Goal: Task Accomplishment & Management: Manage account settings

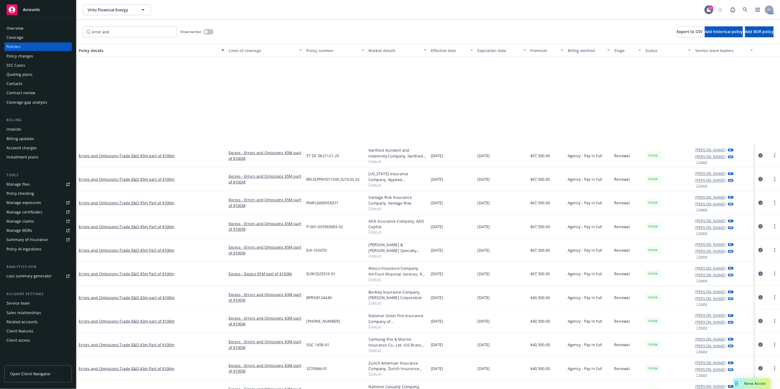
scroll to position [123, 0]
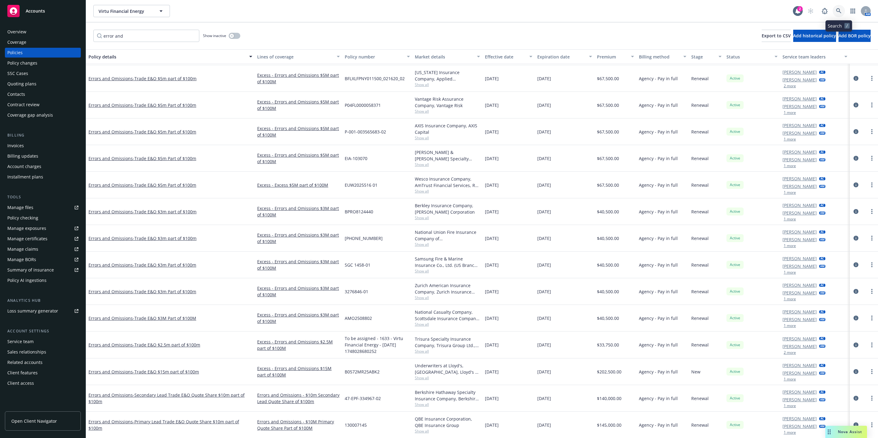
click at [839, 9] on icon at bounding box center [839, 11] width 6 height 6
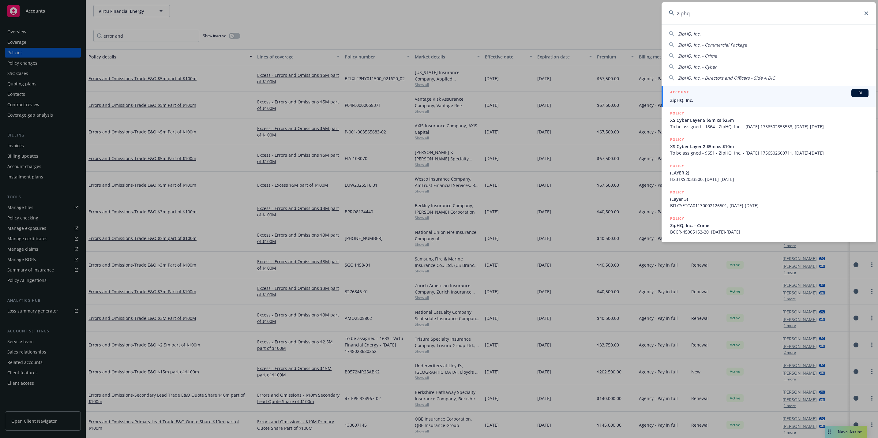
type input "ziphq"
click at [701, 90] on div "ACCOUNT BI" at bounding box center [769, 93] width 198 height 8
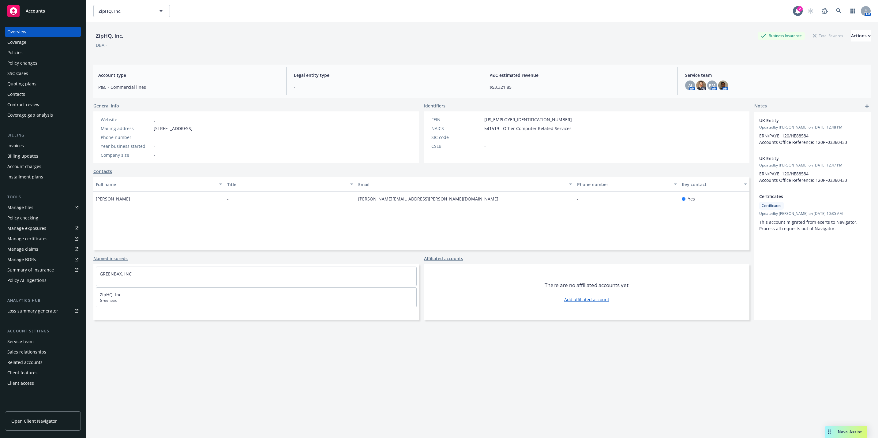
click at [13, 52] on div "Policies" at bounding box center [14, 53] width 15 height 10
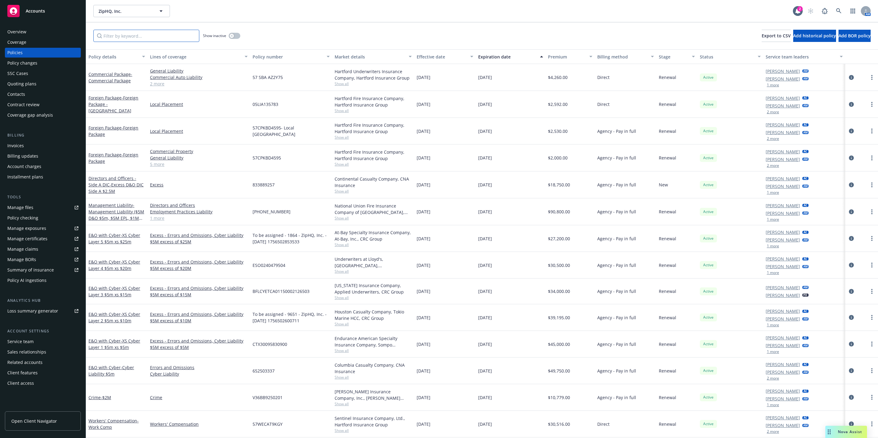
drag, startPoint x: 171, startPoint y: 36, endPoint x: 163, endPoint y: 35, distance: 7.4
click at [171, 36] on input "Filter by keyword..." at bounding box center [146, 36] width 106 height 12
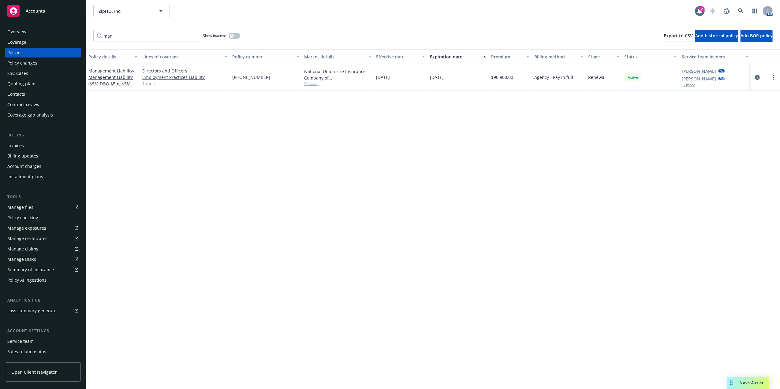
click at [297, 224] on div "Policy details Lines of coverage Policy number Market details Effective date Ex…" at bounding box center [433, 243] width 694 height 389
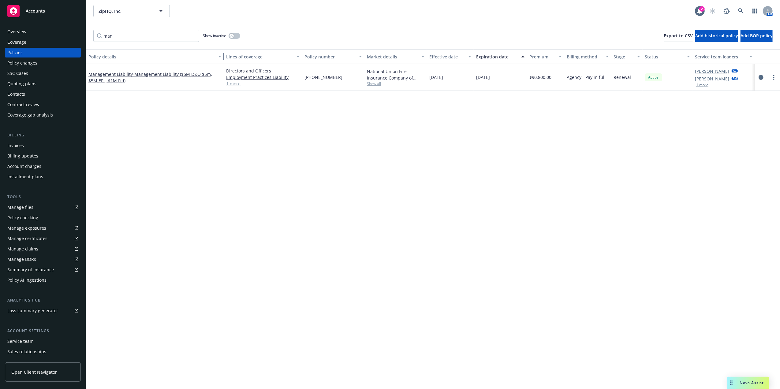
drag, startPoint x: 139, startPoint y: 55, endPoint x: 228, endPoint y: 59, distance: 89.8
click at [228, 59] on div "Policy details Lines of coverage Policy number Market details Effective date Ex…" at bounding box center [433, 56] width 694 height 15
click at [152, 75] on span "- Management Liability ($5M D&O $5m, $5M EPL, $1M Fid)" at bounding box center [150, 77] width 124 height 12
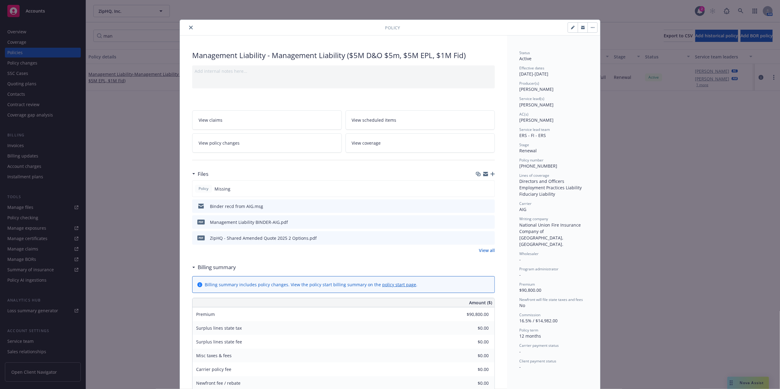
click at [189, 26] on icon "close" at bounding box center [191, 28] width 4 height 4
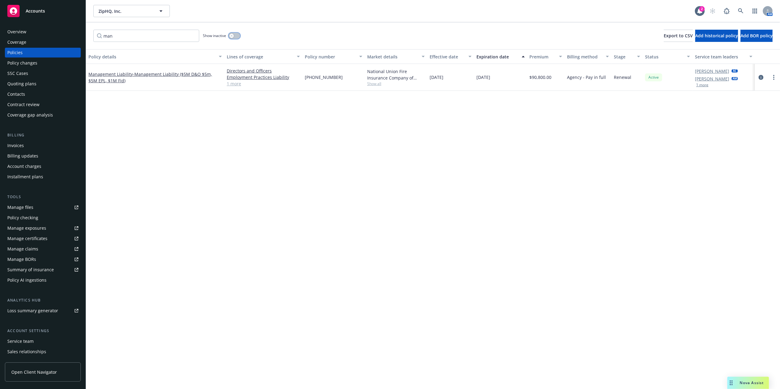
click at [235, 37] on button "button" at bounding box center [235, 36] width 12 height 6
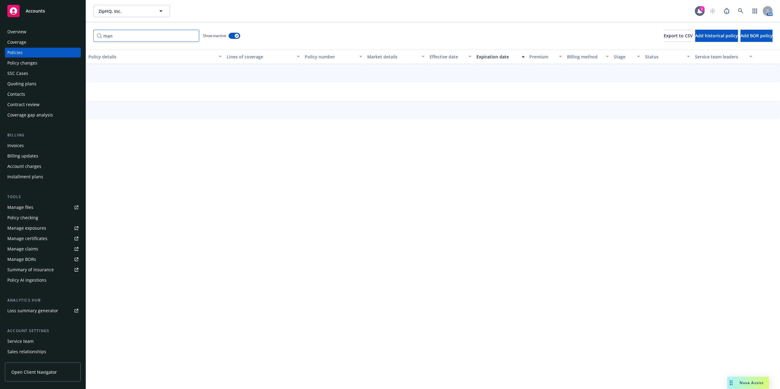
click at [174, 36] on input "man" at bounding box center [146, 36] width 106 height 12
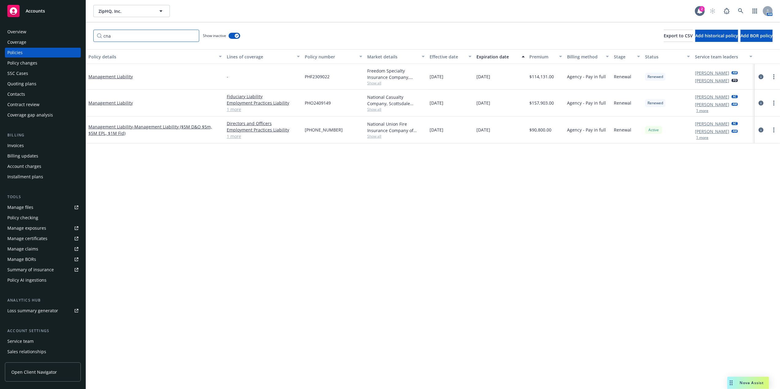
paste input "an"
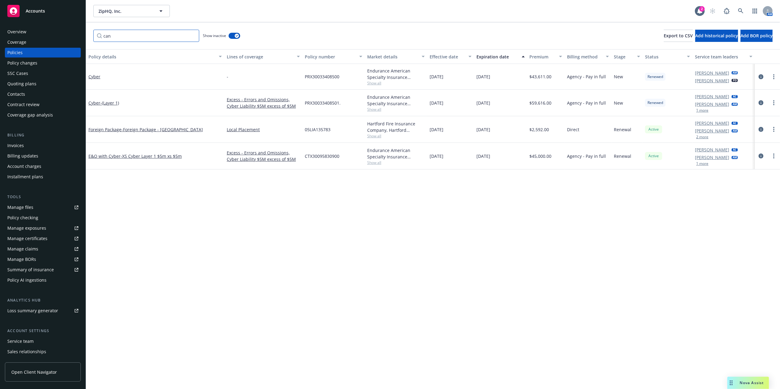
click at [160, 38] on input "can" at bounding box center [146, 36] width 106 height 12
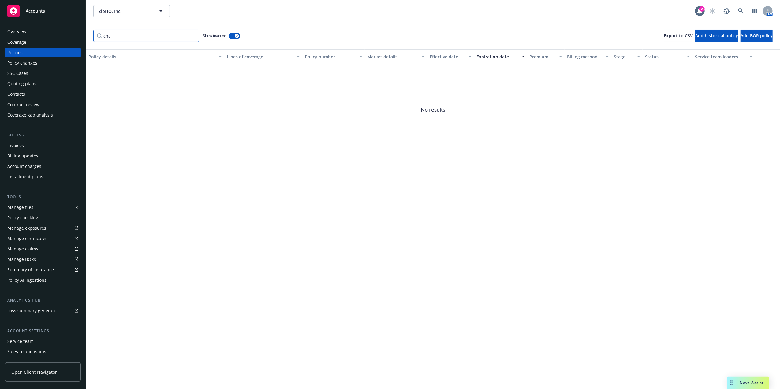
paste input "an"
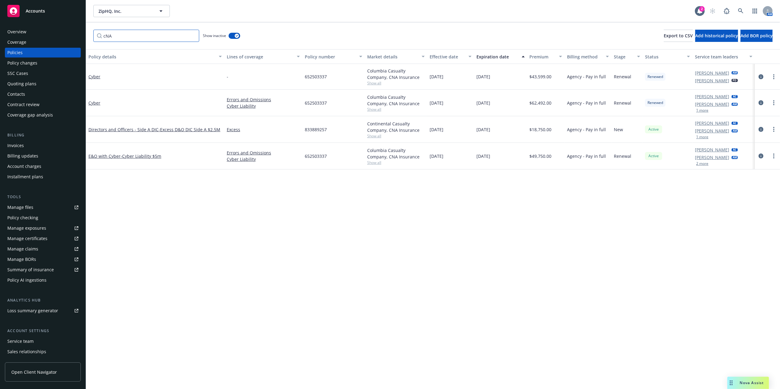
click at [143, 34] on input "cNA" at bounding box center [146, 36] width 106 height 12
paste input "652503337"
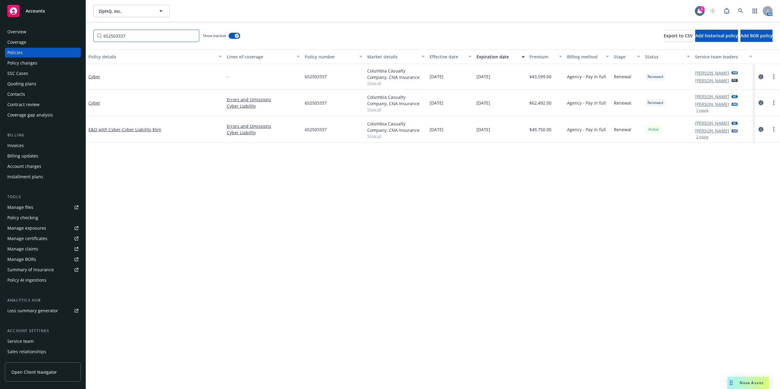
type input "652503337"
click at [233, 37] on button "button" at bounding box center [235, 36] width 12 height 6
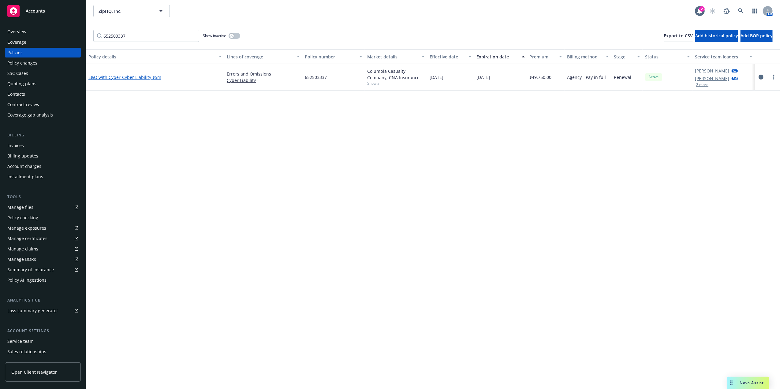
click at [135, 77] on span "- Cyber Liability $5m" at bounding box center [141, 77] width 41 height 6
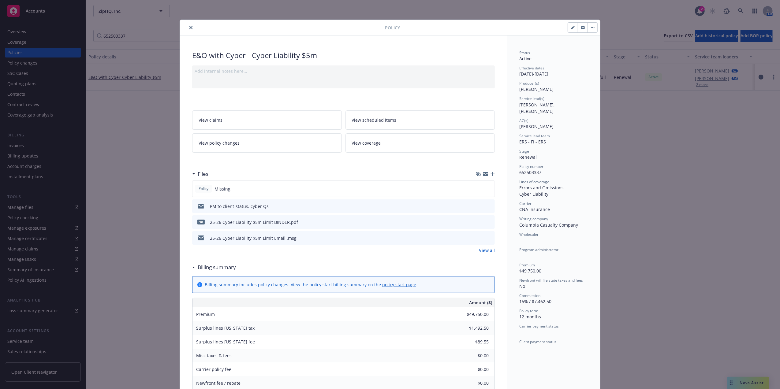
click at [189, 28] on icon "close" at bounding box center [191, 28] width 4 height 4
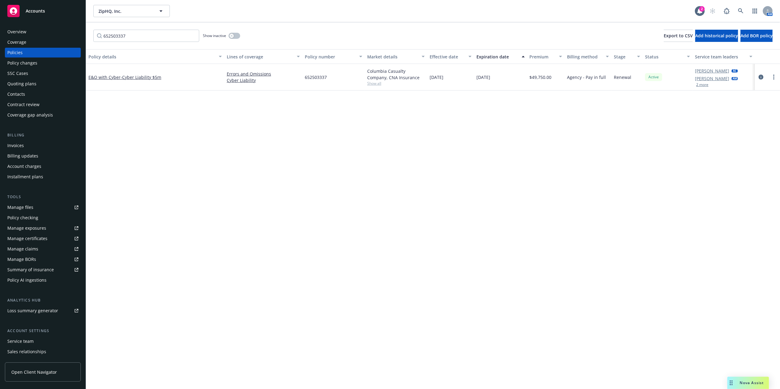
click at [33, 141] on div "Invoices" at bounding box center [42, 146] width 71 height 10
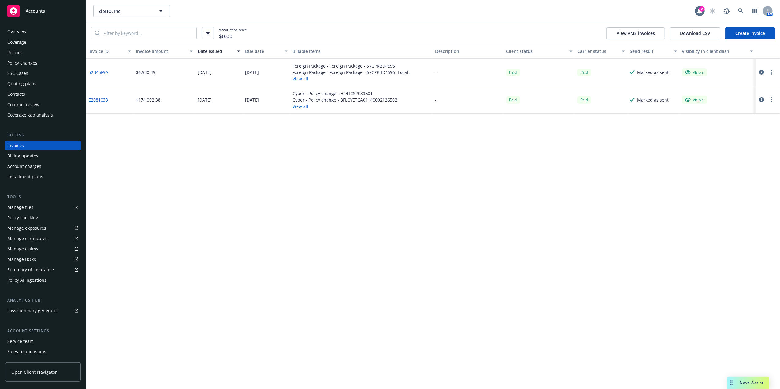
click at [762, 39] on link "Create Invoice" at bounding box center [751, 33] width 50 height 12
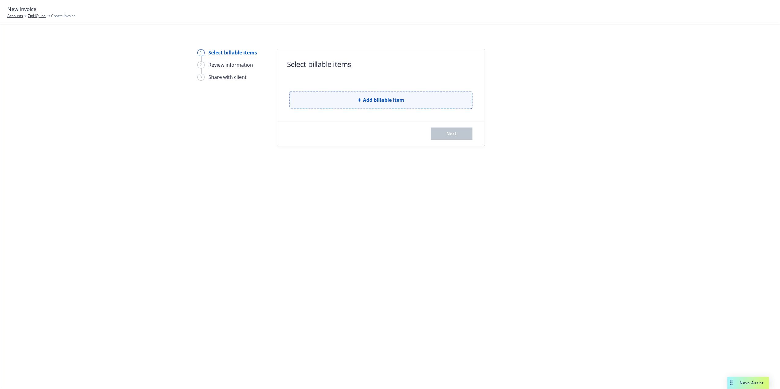
click at [398, 102] on span "Add billable item" at bounding box center [383, 99] width 41 height 7
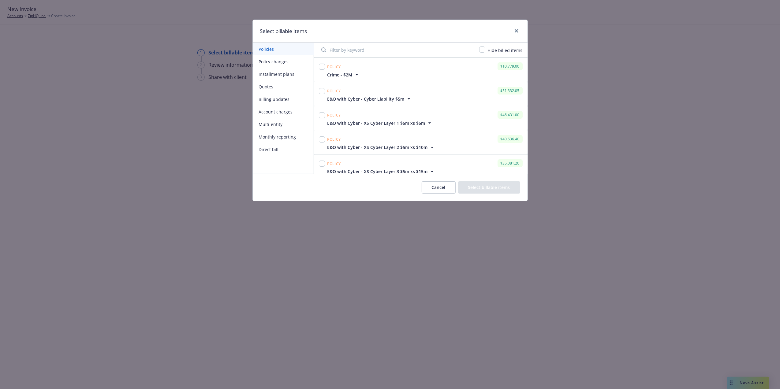
click at [388, 100] on span "E&O with Cyber - Cyber Liability $5m" at bounding box center [366, 99] width 77 height 6
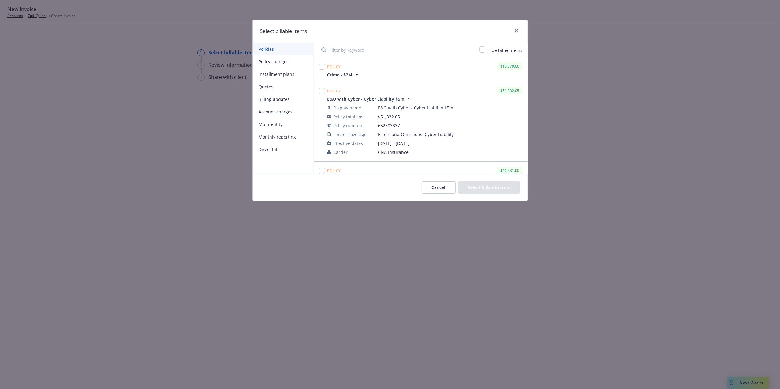
click at [388, 100] on span "E&O with Cyber - Cyber Liability $5m" at bounding box center [366, 99] width 77 height 6
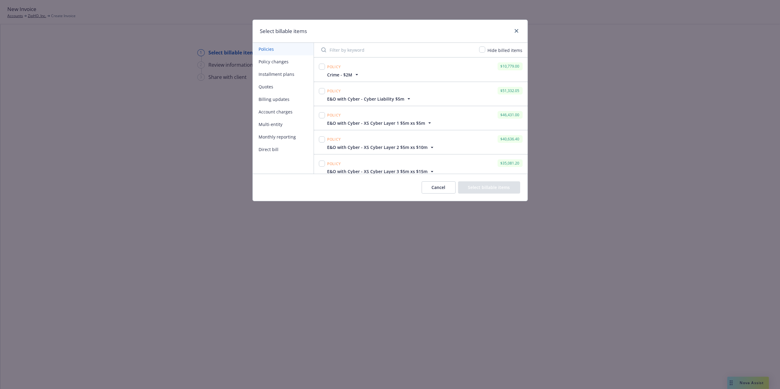
click at [438, 188] on button "Cancel" at bounding box center [439, 188] width 34 height 12
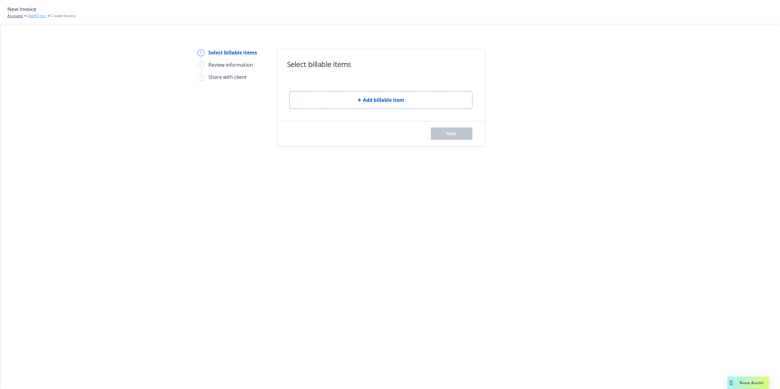
click at [33, 16] on link "ZipHQ, Inc." at bounding box center [37, 16] width 18 height 6
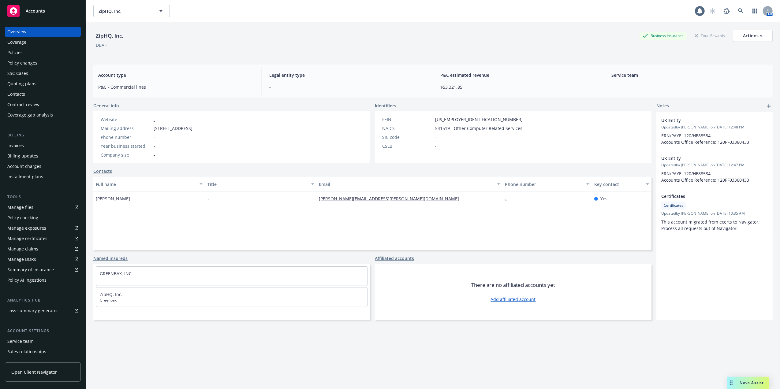
click at [34, 51] on div "Policies" at bounding box center [42, 53] width 71 height 10
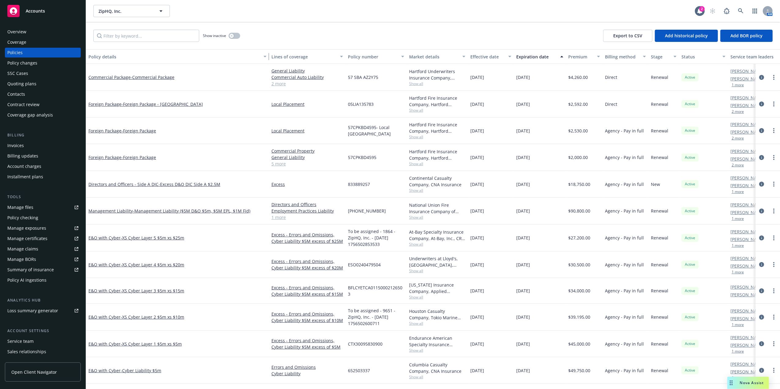
drag, startPoint x: 136, startPoint y: 54, endPoint x: 273, endPoint y: 55, distance: 137.2
click at [273, 55] on div "Policy details Lines of coverage Policy number Market details Effective date Ex…" at bounding box center [450, 56] width 728 height 15
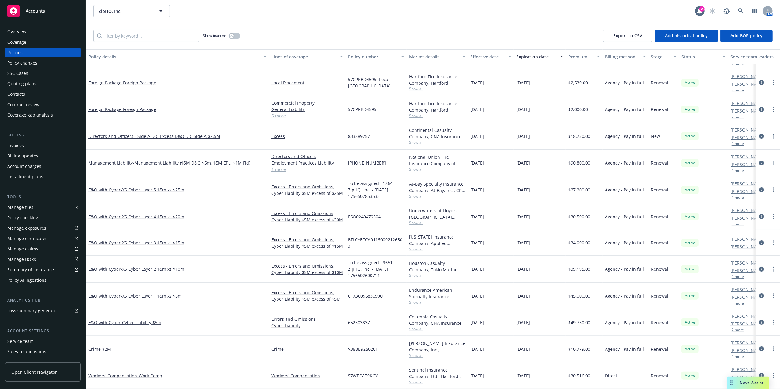
scroll to position [53, 0]
click at [508, 123] on div "08/26/2025" at bounding box center [491, 136] width 46 height 27
click at [205, 133] on span "- Excess D&O DIC Side A $2.5M" at bounding box center [190, 136] width 62 height 6
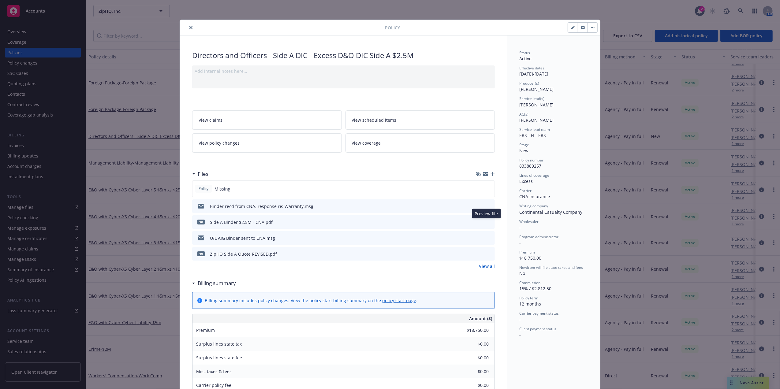
click at [486, 222] on icon "preview file" at bounding box center [489, 222] width 6 height 4
drag, startPoint x: 488, startPoint y: 249, endPoint x: 486, endPoint y: 261, distance: 12.6
click at [486, 261] on div "Policy Missing Binder recd from CNA, response re: Warranty.msg pdf Side A Binde…" at bounding box center [343, 221] width 303 height 80
click at [484, 266] on link "View all" at bounding box center [487, 266] width 16 height 6
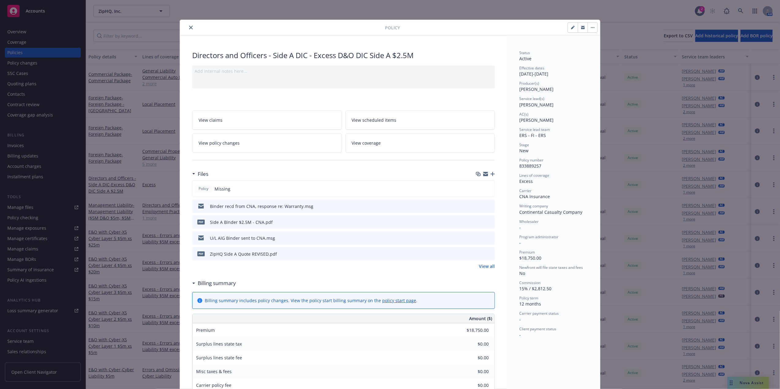
click at [189, 27] on icon "close" at bounding box center [191, 28] width 4 height 4
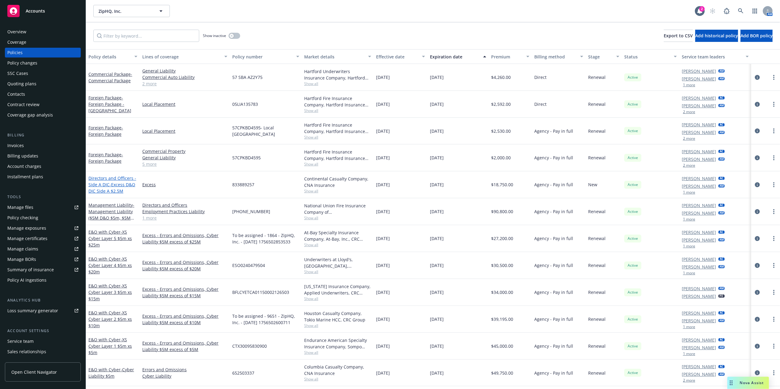
click at [119, 186] on span "- Excess D&O DIC Side A $2.5M" at bounding box center [111, 188] width 47 height 12
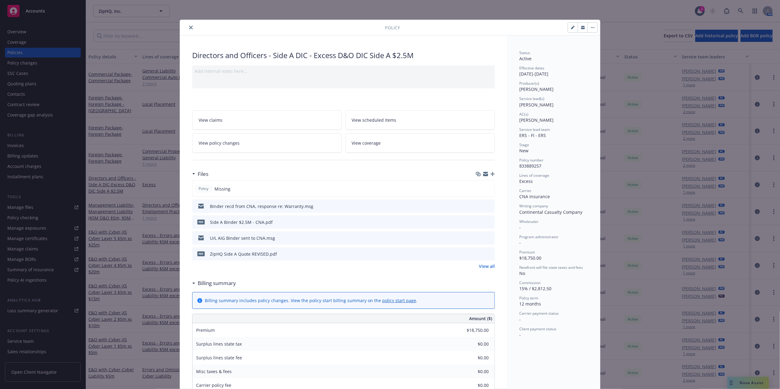
scroll to position [18, 0]
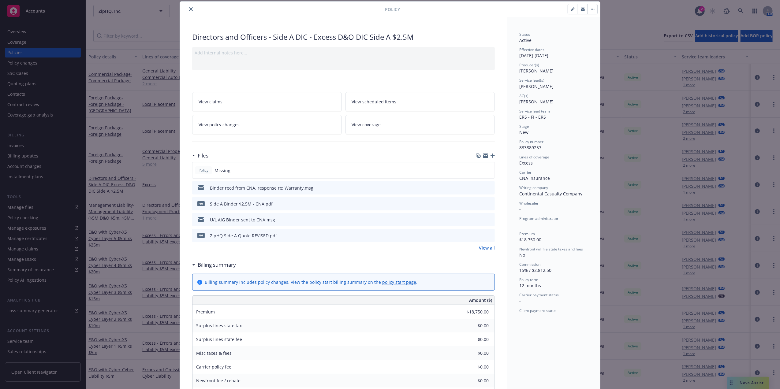
drag, startPoint x: 488, startPoint y: 204, endPoint x: 520, endPoint y: 206, distance: 31.9
click at [517, 211] on div "Directors and Officers - Side A DIC - Excess D&O DIC Side A $2.5M Add internal …" at bounding box center [390, 307] width 420 height 581
click at [486, 219] on icon "preview file" at bounding box center [489, 219] width 6 height 4
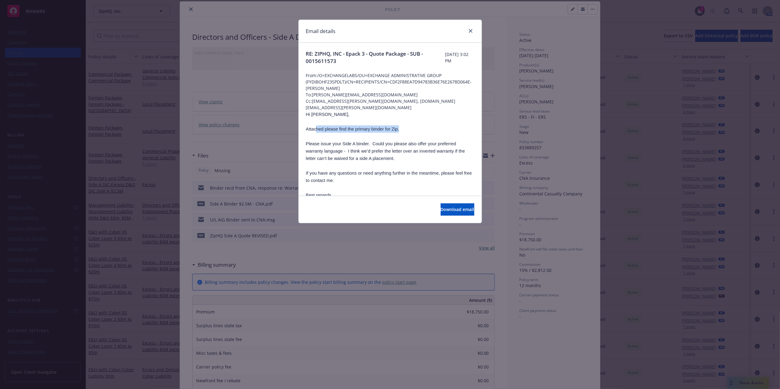
drag, startPoint x: 317, startPoint y: 124, endPoint x: 434, endPoint y: 124, distance: 117.6
click at [434, 126] on p "Attached please find the primary binder for Zip." at bounding box center [390, 129] width 168 height 7
drag, startPoint x: 434, startPoint y: 124, endPoint x: 404, endPoint y: 135, distance: 31.6
click at [408, 140] on p "Please issue your Side A binder. Could you please also offer your preferred war…" at bounding box center [390, 151] width 168 height 22
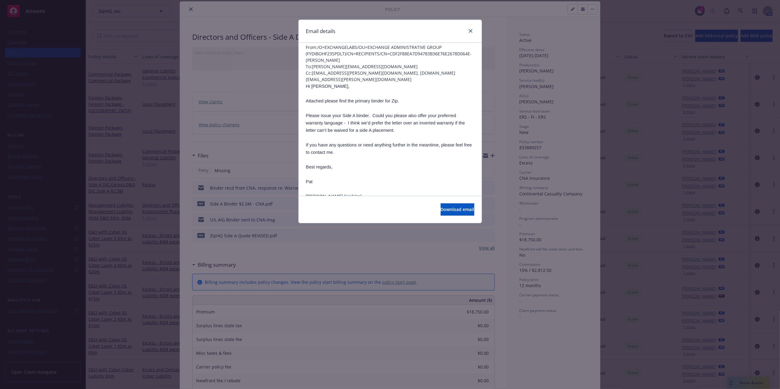
scroll to position [63, 0]
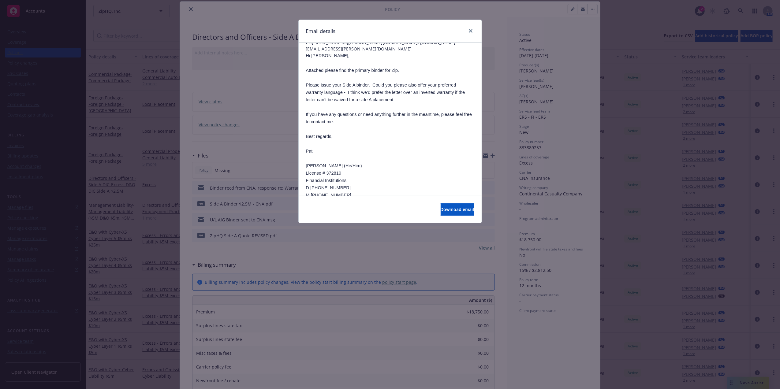
drag, startPoint x: 341, startPoint y: 148, endPoint x: 341, endPoint y: 166, distance: 18.1
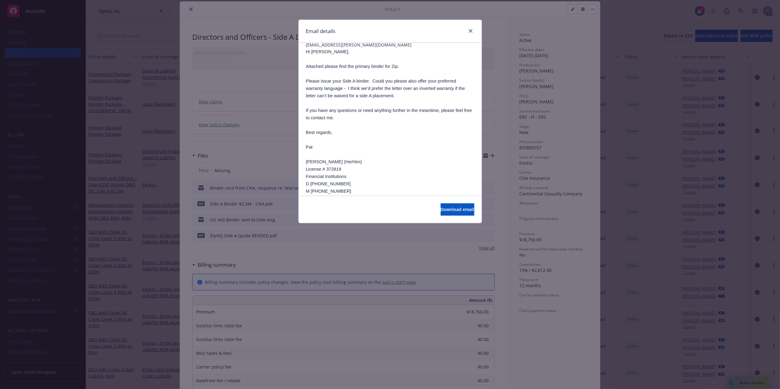
drag, startPoint x: 399, startPoint y: 125, endPoint x: 392, endPoint y: 91, distance: 35.0
click at [469, 30] on icon "close" at bounding box center [471, 31] width 4 height 4
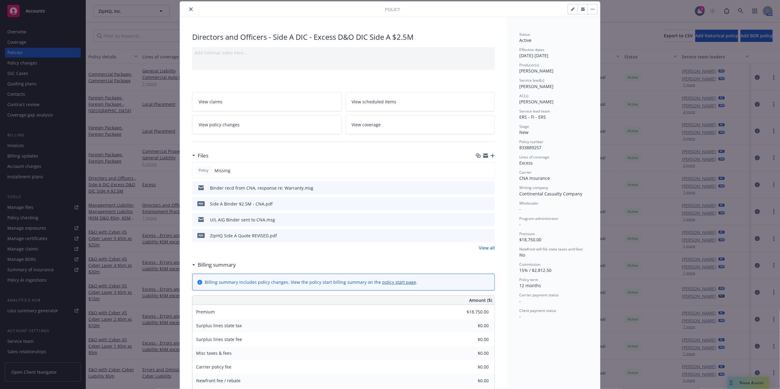
click at [486, 186] on icon "preview file" at bounding box center [489, 188] width 6 height 4
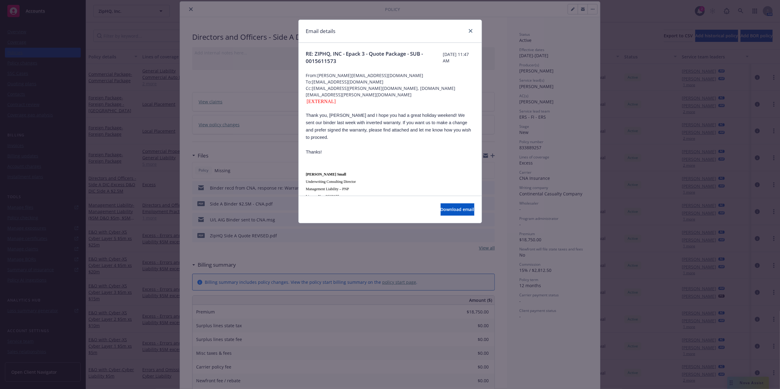
drag, startPoint x: 435, startPoint y: 122, endPoint x: 435, endPoint y: 148, distance: 25.7
click at [476, 31] on div "Email details" at bounding box center [390, 31] width 183 height 23
click at [471, 31] on icon "close" at bounding box center [471, 31] width 4 height 4
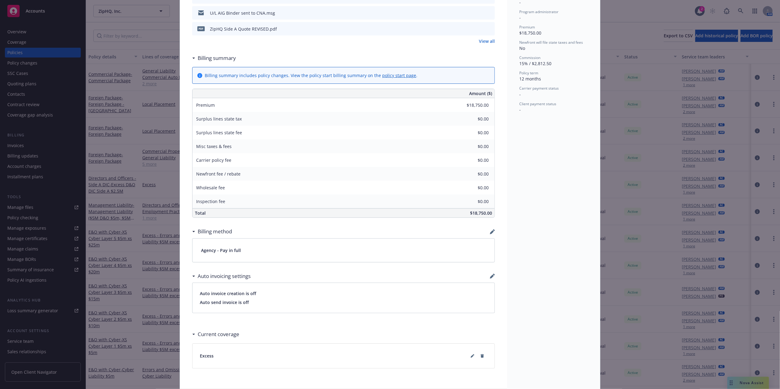
scroll to position [249, 0]
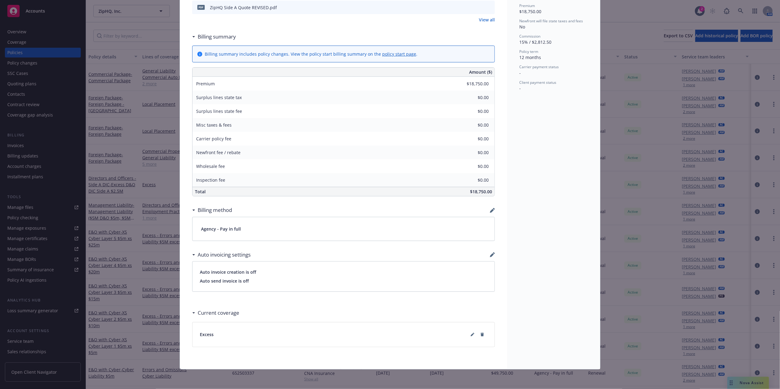
click at [610, 206] on div "Policy Directors and Officers - Side A DIC - Excess D&O DIC Side A $2.5M Add in…" at bounding box center [390, 194] width 780 height 389
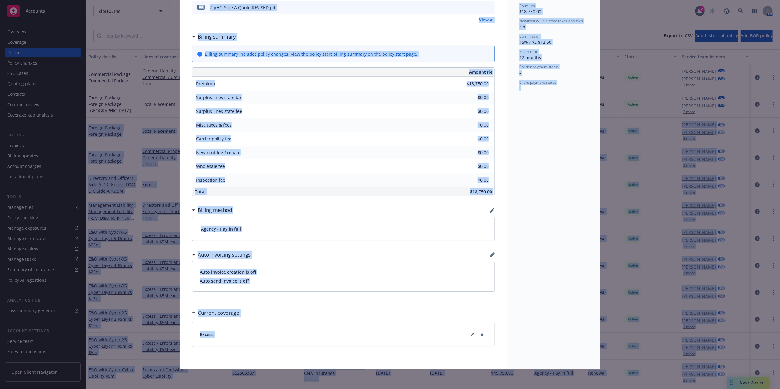
drag, startPoint x: 773, startPoint y: 179, endPoint x: 783, endPoint y: 93, distance: 86.3
click at [780, 93] on html "Accounts Overview Coverage Policies Policy changes SSC Cases Quoting plans Cont…" at bounding box center [390, 194] width 780 height 389
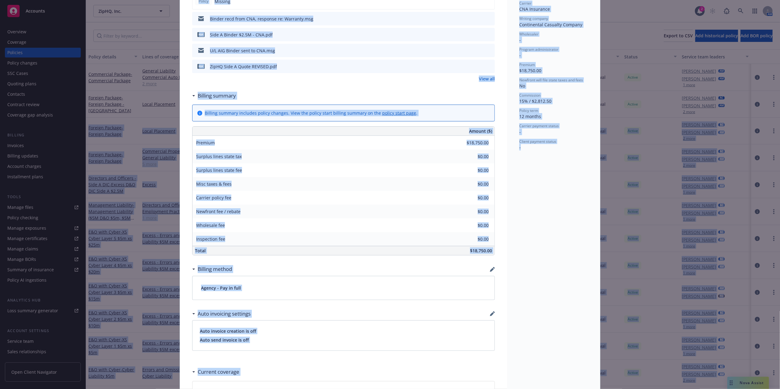
scroll to position [0, 0]
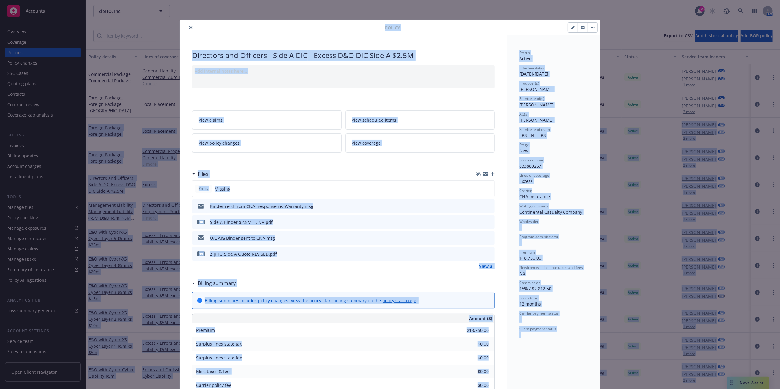
click at [189, 26] on icon "close" at bounding box center [191, 28] width 4 height 4
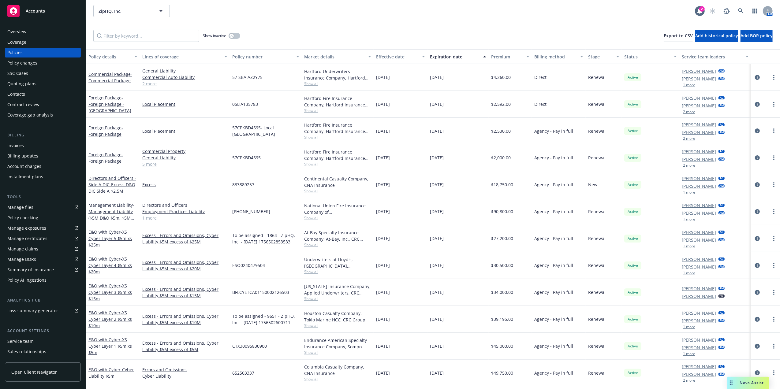
click at [273, 26] on div "Show inactive Export to CSV Add historical policy Add BOR policy" at bounding box center [433, 35] width 694 height 27
click at [253, 211] on span "[PHONE_NUMBER]" at bounding box center [251, 211] width 38 height 6
copy span "[PHONE_NUMBER]"
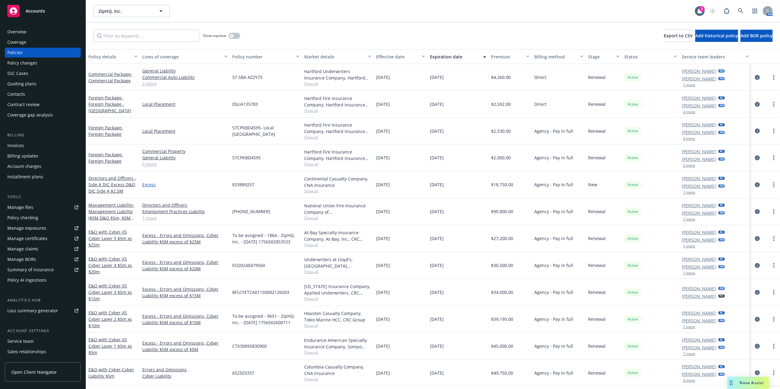
click at [148, 184] on link "Excess" at bounding box center [184, 185] width 85 height 6
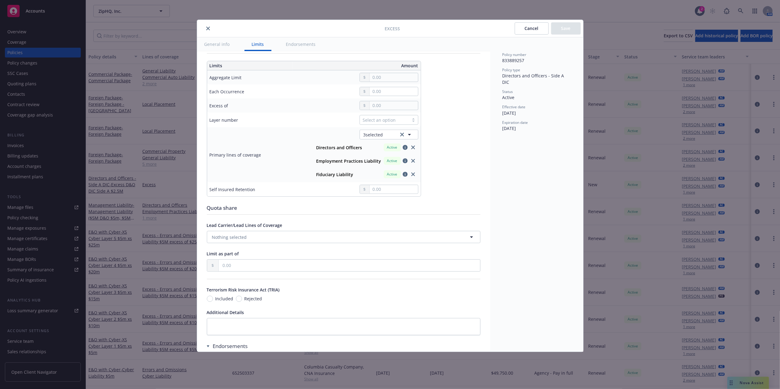
scroll to position [161, 0]
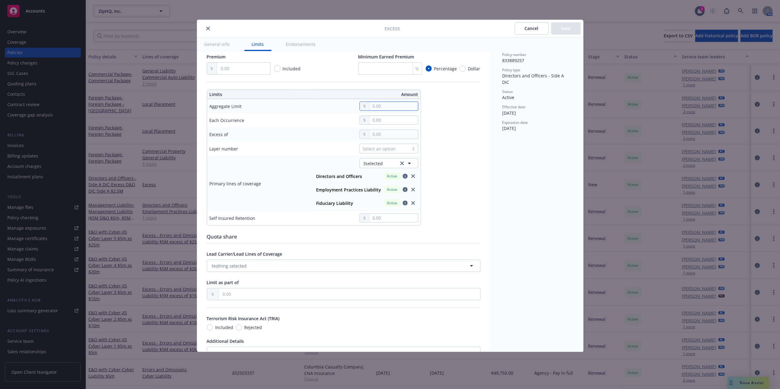
click at [390, 107] on input "text" at bounding box center [394, 106] width 48 height 9
drag, startPoint x: 391, startPoint y: 146, endPoint x: 382, endPoint y: 124, distance: 23.5
click at [390, 145] on button "$2,000,000.00" at bounding box center [391, 145] width 53 height 11
click at [378, 107] on input "2,000,000.00" at bounding box center [394, 106] width 48 height 9
type input "2,500,000.00"
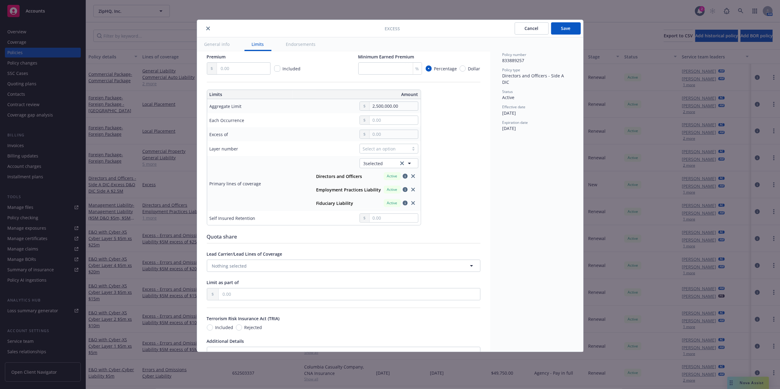
click at [468, 135] on div "Display name Coverage trigger Claims-Made Occurrence Claims-Made and Reported R…" at bounding box center [344, 340] width 274 height 880
drag, startPoint x: 568, startPoint y: 20, endPoint x: 568, endPoint y: 26, distance: 6.1
click at [568, 20] on div "Excess Cancel Save" at bounding box center [390, 28] width 386 height 17
click at [568, 27] on button "Save" at bounding box center [566, 28] width 30 height 12
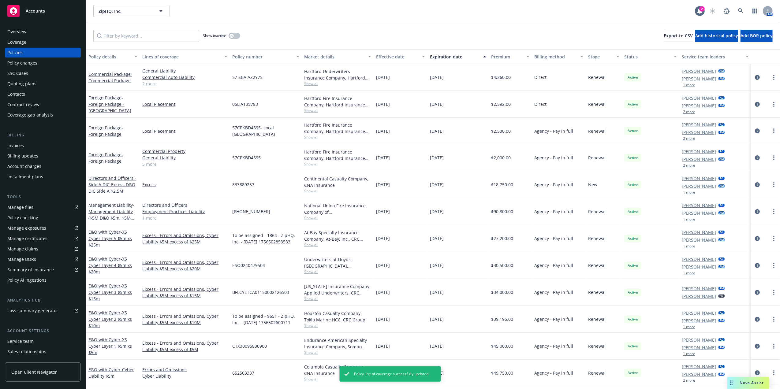
drag, startPoint x: 184, startPoint y: 186, endPoint x: 177, endPoint y: 181, distance: 8.6
click at [185, 185] on link "Excess" at bounding box center [184, 185] width 85 height 6
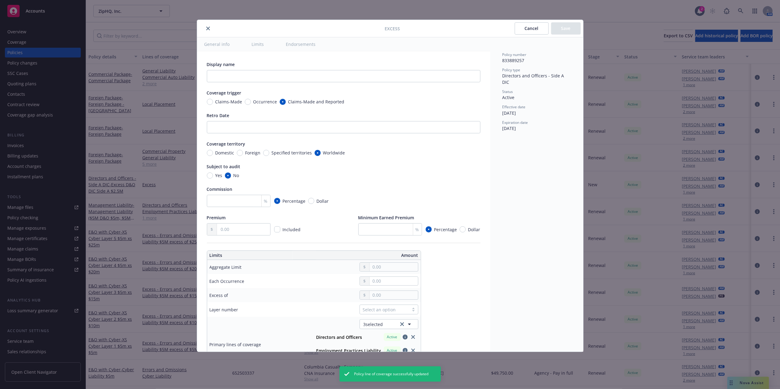
type input "2,500,000.00"
drag, startPoint x: 209, startPoint y: 26, endPoint x: 245, endPoint y: 21, distance: 35.9
click at [209, 27] on icon "close" at bounding box center [208, 29] width 4 height 4
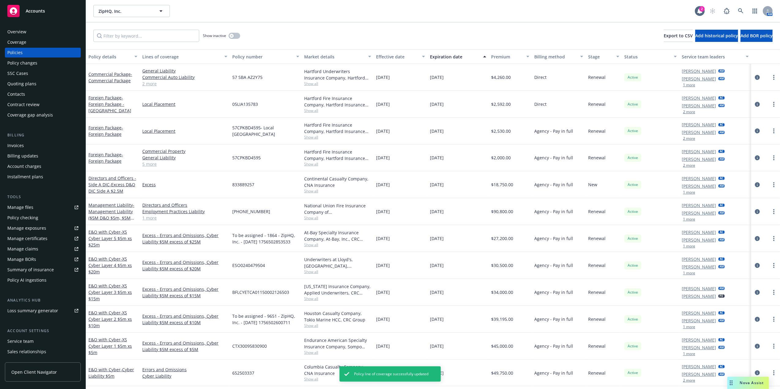
click at [44, 143] on div "Invoices" at bounding box center [42, 146] width 71 height 10
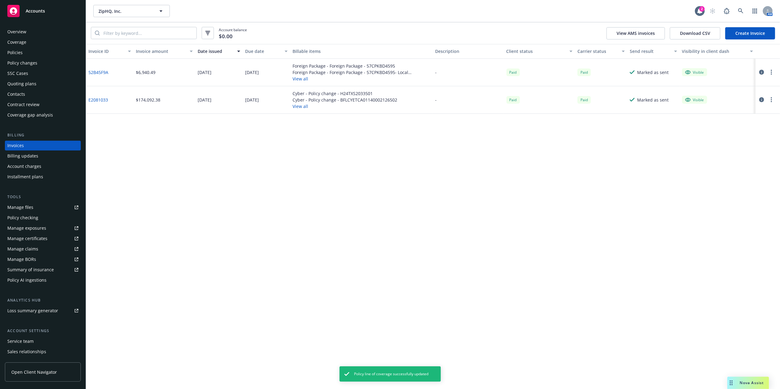
click at [753, 35] on link "Create Invoice" at bounding box center [751, 33] width 50 height 12
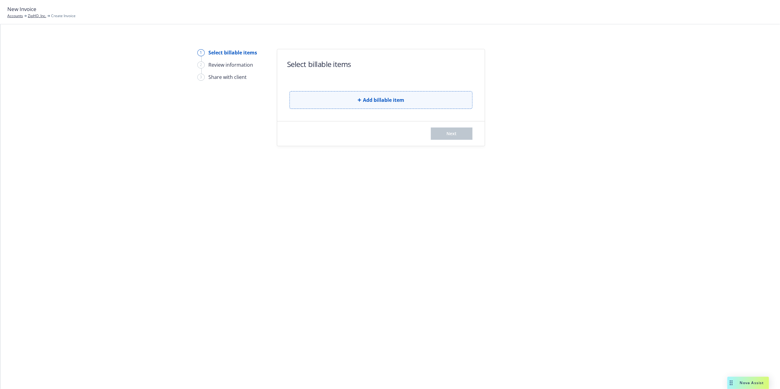
click at [406, 95] on button "Add billable item" at bounding box center [381, 100] width 183 height 18
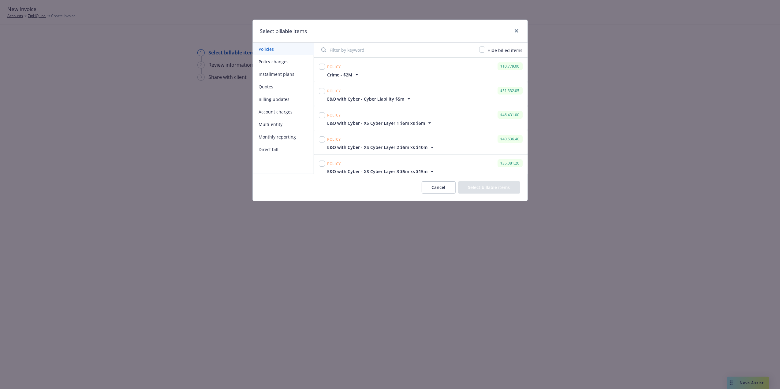
click at [318, 66] on div at bounding box center [322, 69] width 9 height 17
click at [320, 65] on input "checkbox" at bounding box center [322, 67] width 6 height 6
checkbox input "true"
click at [382, 98] on span "E&O with Cyber - Cyber Liability $5m" at bounding box center [366, 99] width 77 height 6
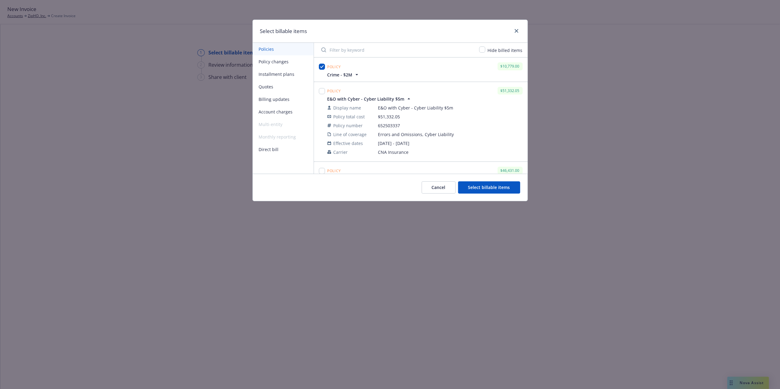
click at [382, 98] on span "E&O with Cyber - Cyber Liability $5m" at bounding box center [366, 99] width 77 height 6
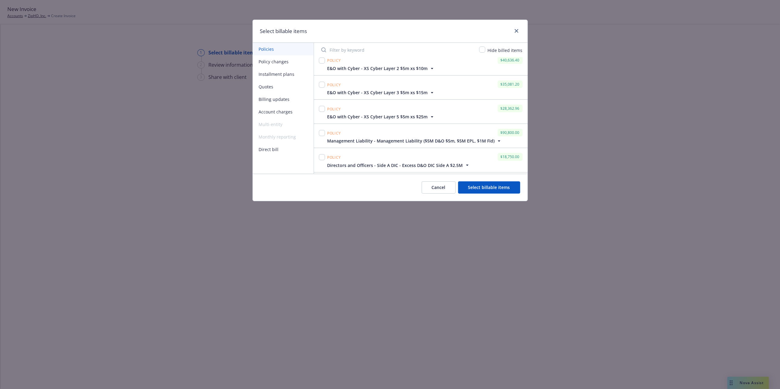
scroll to position [95, 0]
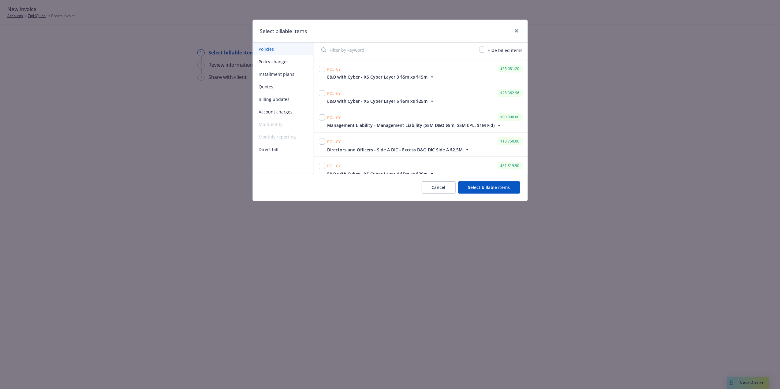
click at [380, 124] on span "Management Liability - Management Liability ($5M D&O $5m, $5M EPL, $1M Fid)" at bounding box center [411, 125] width 167 height 6
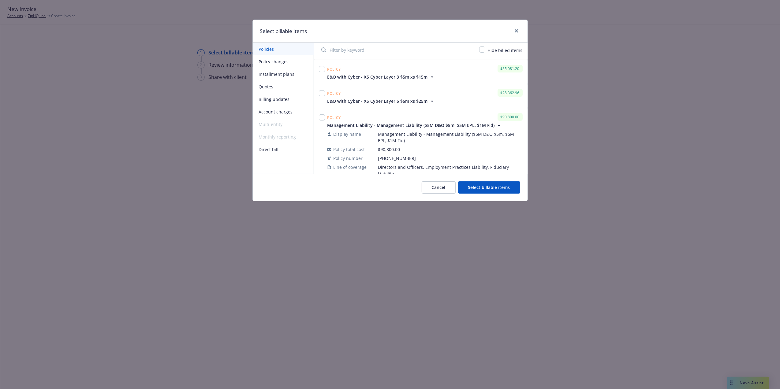
click at [380, 124] on span "Management Liability - Management Liability ($5M D&O $5m, $5M EPL, $1M Fid)" at bounding box center [411, 125] width 167 height 6
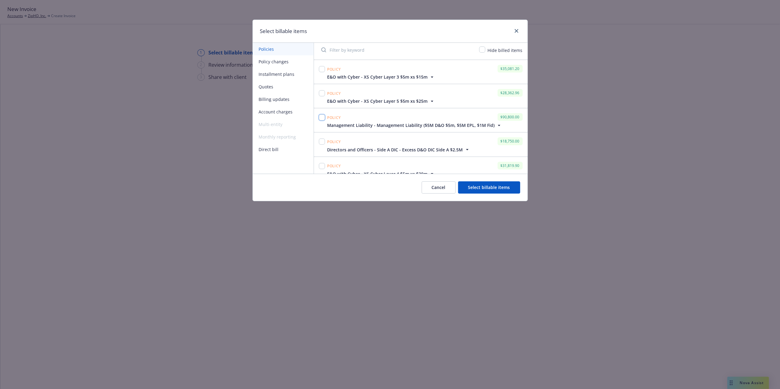
click at [319, 117] on input "checkbox" at bounding box center [322, 117] width 6 height 6
checkbox input "true"
click at [325, 142] on input "checkbox" at bounding box center [322, 142] width 6 height 6
checkbox input "true"
click at [388, 152] on span "Directors and Officers - Side A DIC - Excess D&O DIC Side A $2.5M" at bounding box center [396, 150] width 136 height 6
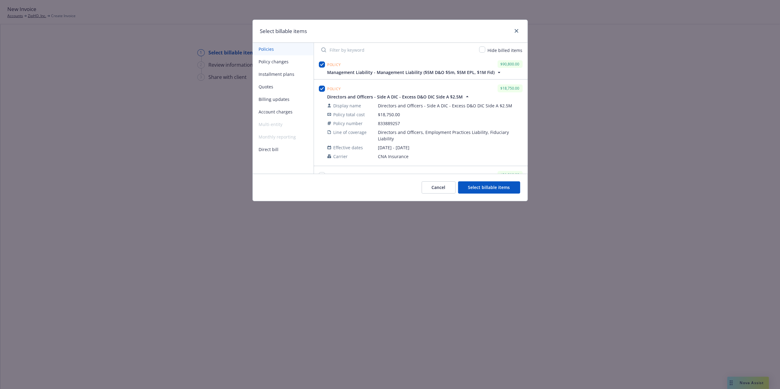
scroll to position [151, 0]
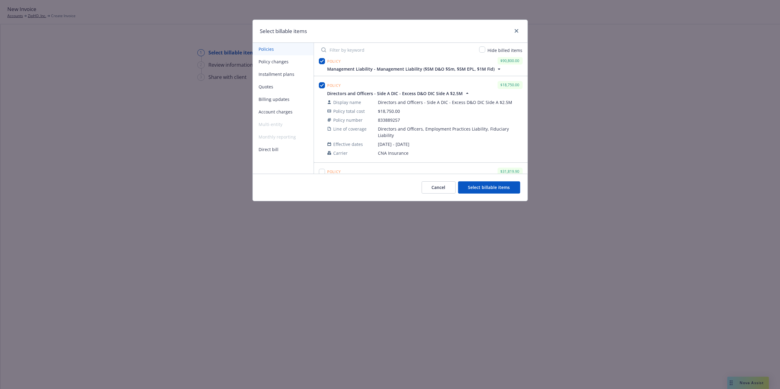
click at [471, 192] on button "Select billable items" at bounding box center [489, 188] width 62 height 12
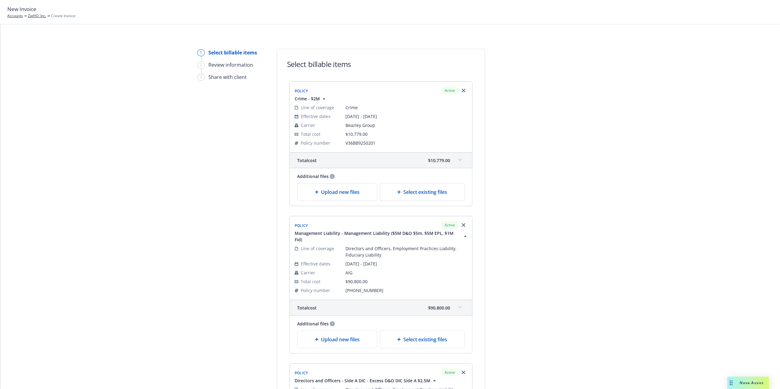
scroll to position [206, 0]
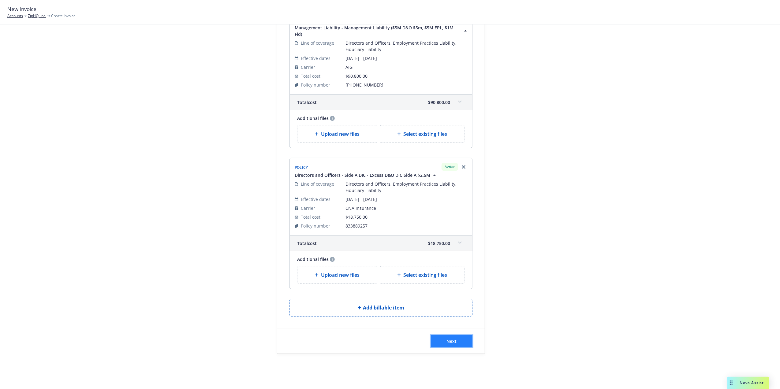
click at [448, 340] on span "Next" at bounding box center [452, 342] width 10 height 6
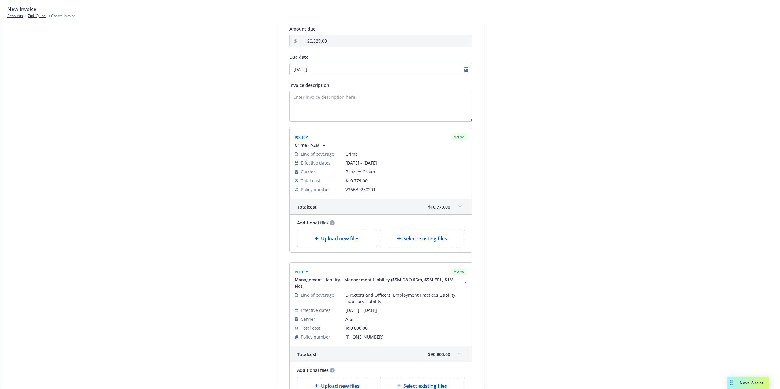
scroll to position [0, 0]
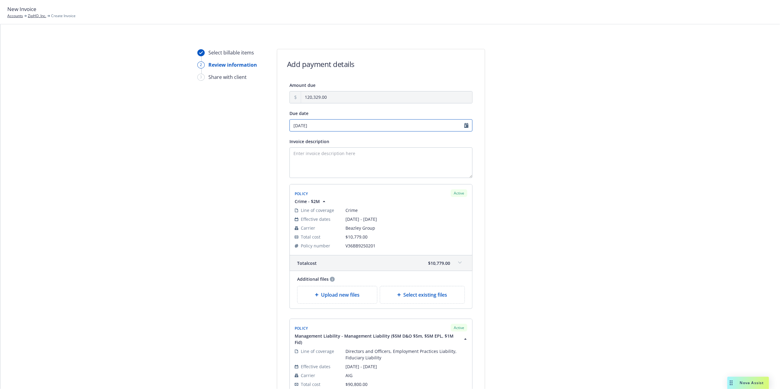
select select "October"
select select "2025"
click at [457, 126] on input "[DATE]" at bounding box center [381, 125] width 183 height 12
click at [321, 158] on span "1" at bounding box center [323, 158] width 9 height 8
type input "[DATE]"
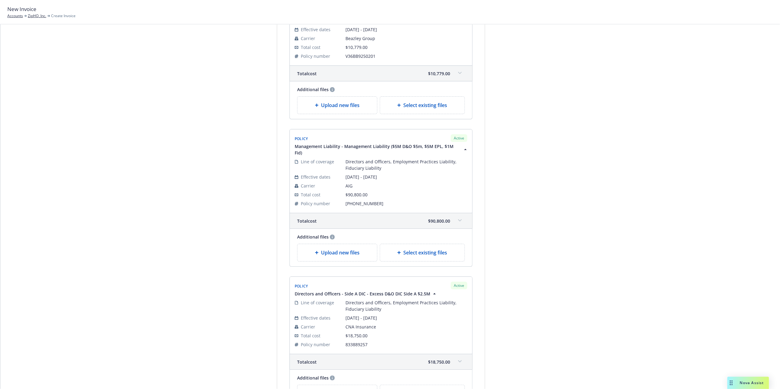
scroll to position [281, 0]
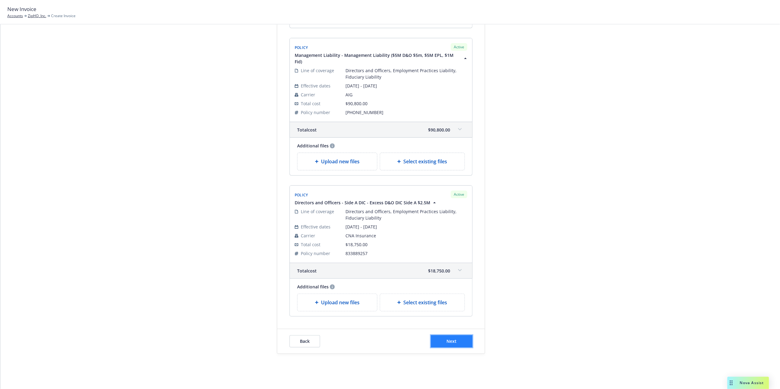
click at [459, 338] on button "Next" at bounding box center [452, 342] width 42 height 12
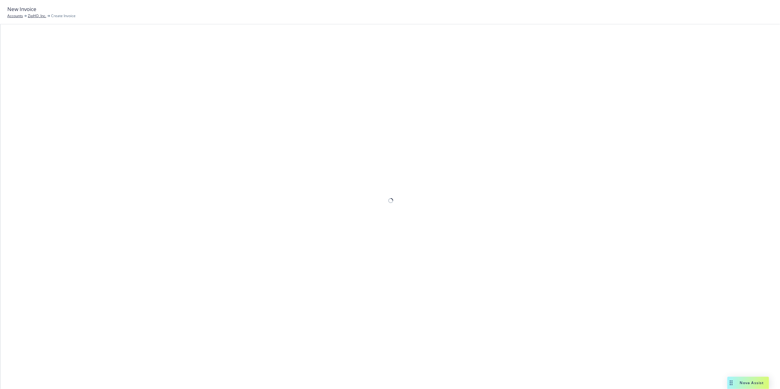
scroll to position [44, 0]
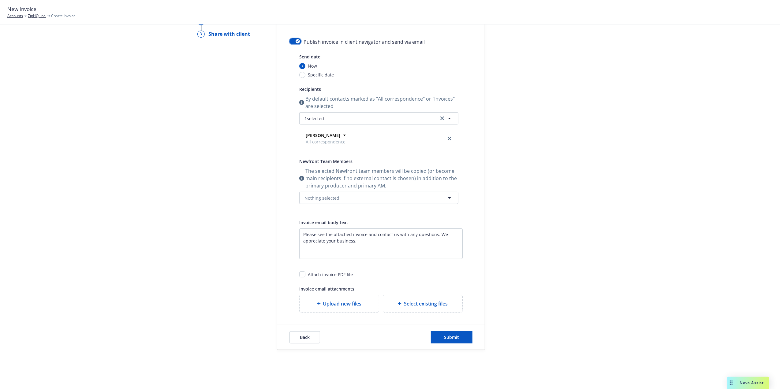
click at [296, 41] on div "button" at bounding box center [298, 41] width 4 height 4
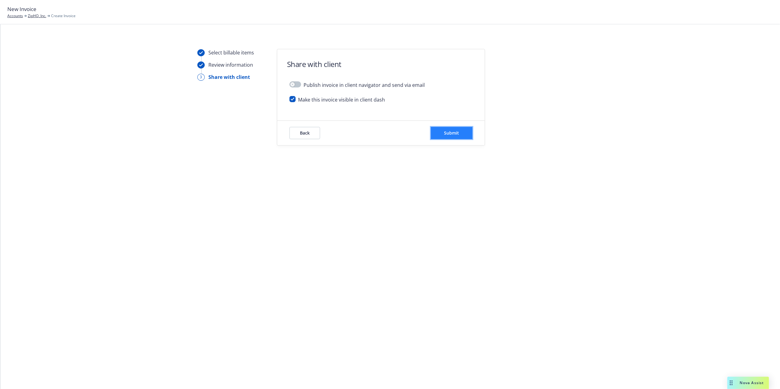
click at [456, 135] on span "Submit" at bounding box center [452, 133] width 15 height 6
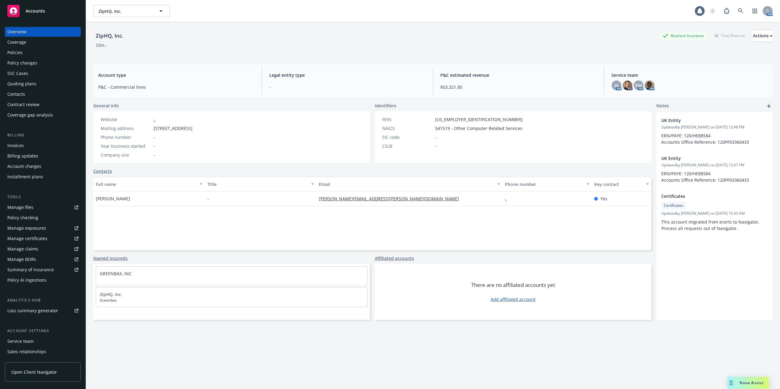
click at [36, 55] on div "Policies" at bounding box center [42, 53] width 71 height 10
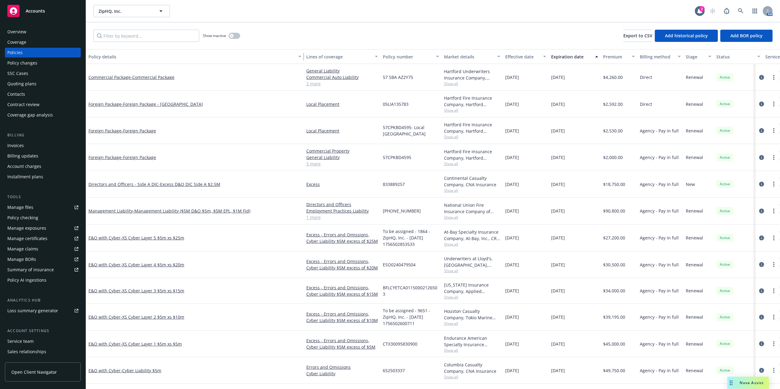
drag, startPoint x: 140, startPoint y: 56, endPoint x: 312, endPoint y: 55, distance: 172.0
click at [312, 55] on div "Policy details Lines of coverage Policy number Market details Effective date Ex…" at bounding box center [467, 56] width 763 height 15
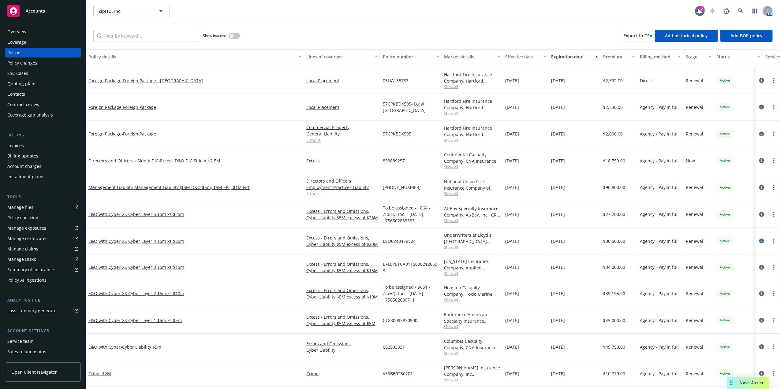
scroll to position [53, 0]
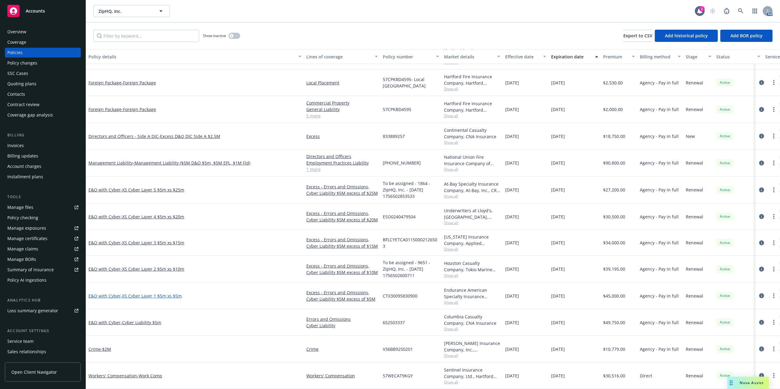
click at [166, 293] on span "- XS Cyber Layer 1 $5m xs $5m" at bounding box center [151, 296] width 61 height 6
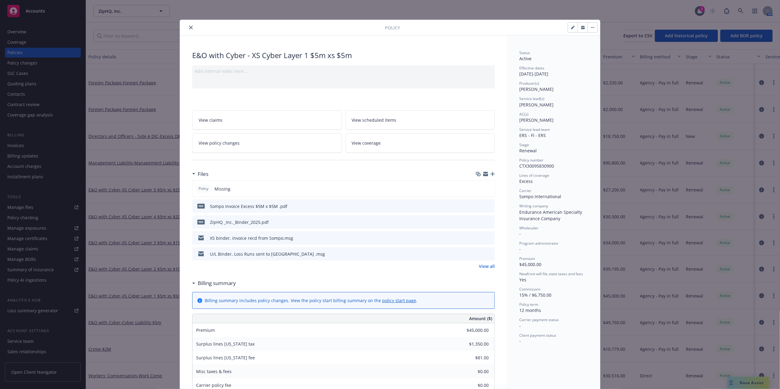
click at [487, 221] on icon "preview file" at bounding box center [489, 222] width 6 height 4
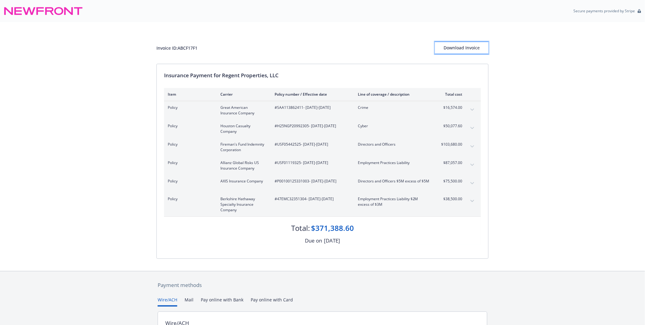
click at [454, 50] on div "Download Invoice" at bounding box center [462, 48] width 54 height 12
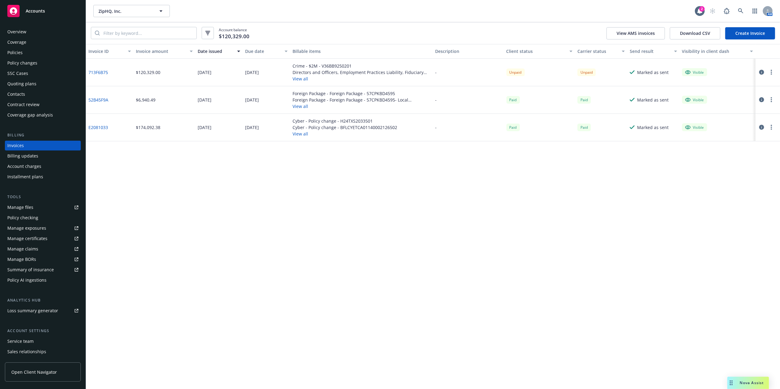
click at [102, 73] on link "713F6B75" at bounding box center [98, 72] width 20 height 6
click at [16, 53] on div "Policies" at bounding box center [14, 53] width 15 height 10
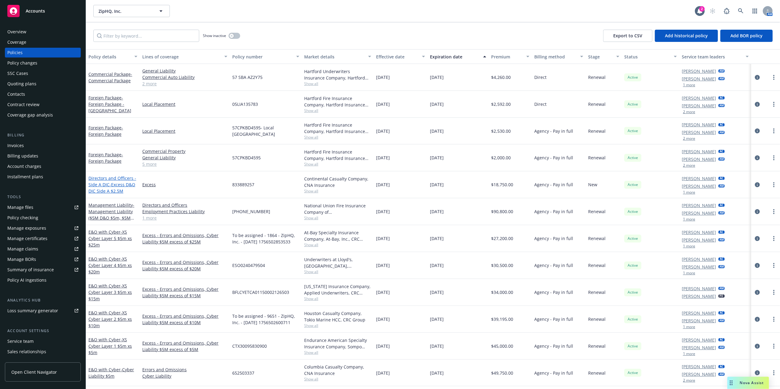
click at [120, 190] on span "- Excess D&O DIC Side A $2.5M" at bounding box center [111, 188] width 47 height 12
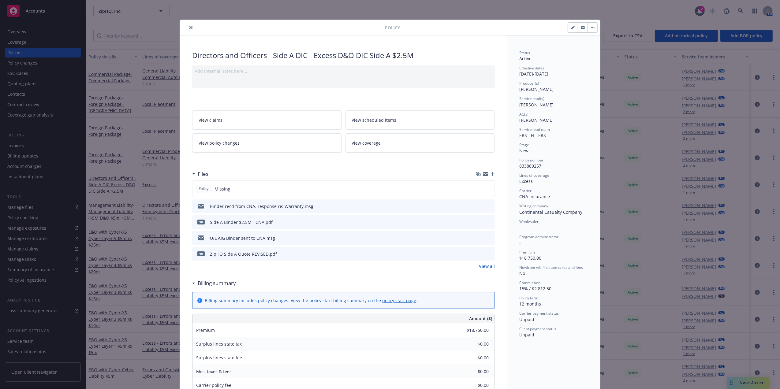
click at [489, 222] on icon "preview file" at bounding box center [489, 222] width 6 height 4
click at [514, 218] on div "Status Active Effective dates [DATE] - [DATE] Producer(s) [PERSON_NAME] Service…" at bounding box center [553, 360] width 93 height 648
click at [485, 270] on link "View all" at bounding box center [487, 266] width 16 height 6
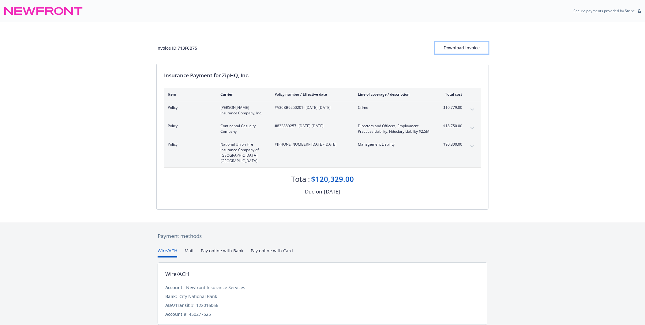
click at [464, 48] on div "Download Invoice" at bounding box center [462, 48] width 54 height 12
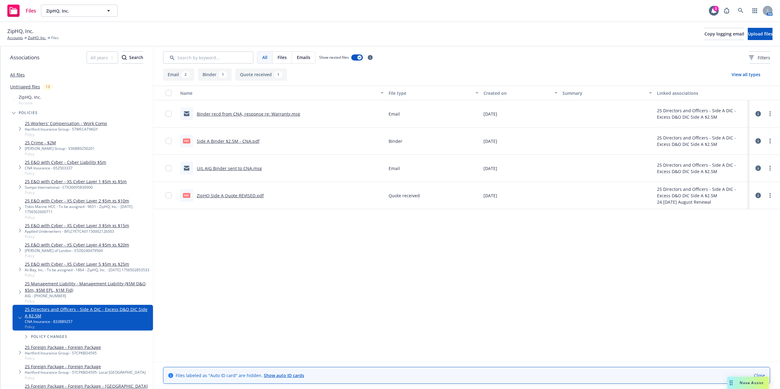
click at [235, 167] on link "U/L AIG Binder sent to CNA.msg" at bounding box center [229, 169] width 65 height 6
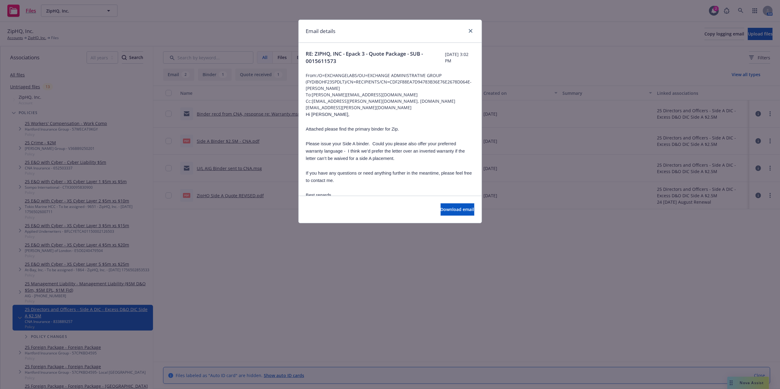
drag, startPoint x: 399, startPoint y: 104, endPoint x: 395, endPoint y: 133, distance: 28.7
click at [468, 28] on link "close" at bounding box center [470, 30] width 7 height 7
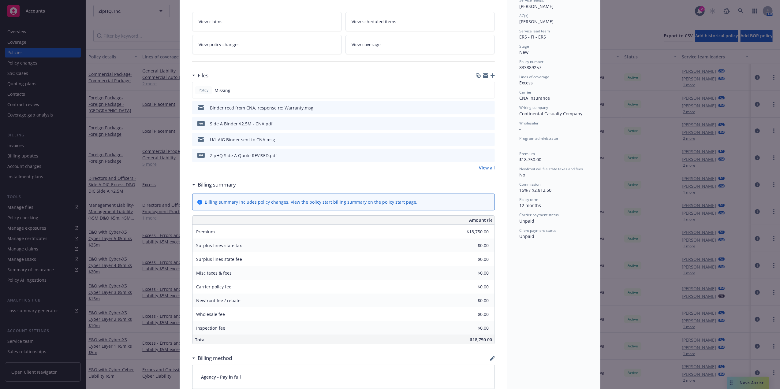
scroll to position [317, 0]
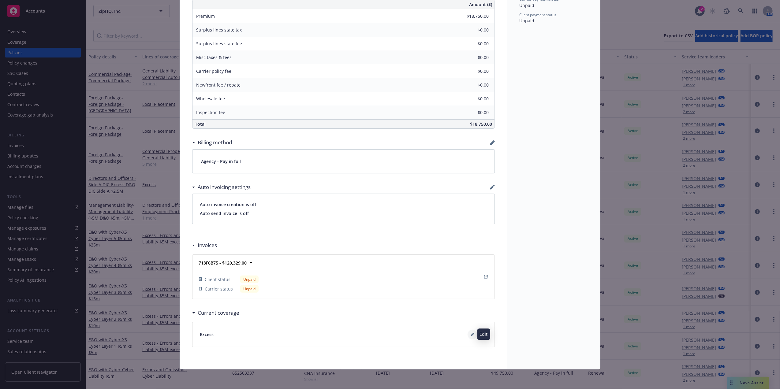
click at [471, 334] on icon at bounding box center [472, 335] width 3 height 3
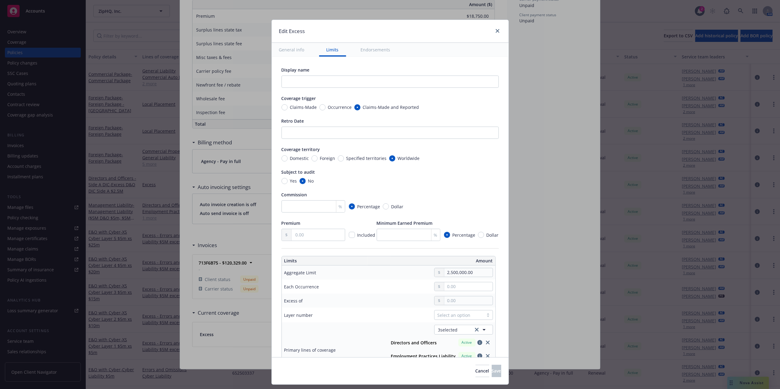
scroll to position [209, 0]
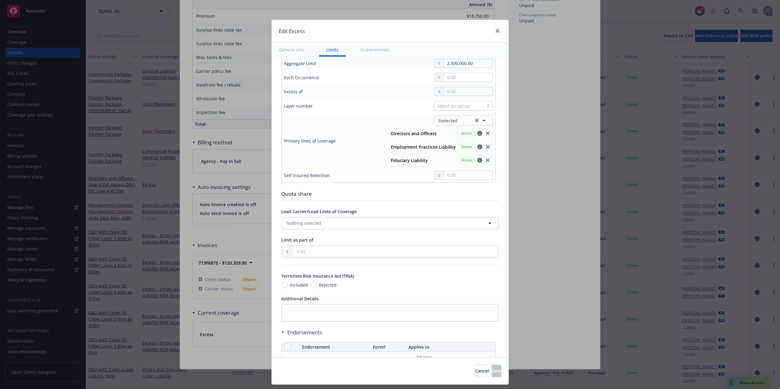
click at [486, 149] on icon "close" at bounding box center [488, 147] width 4 height 4
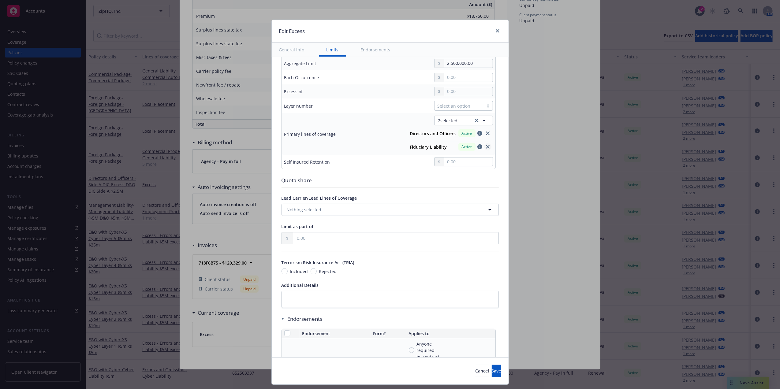
click at [486, 149] on icon "close" at bounding box center [488, 147] width 4 height 4
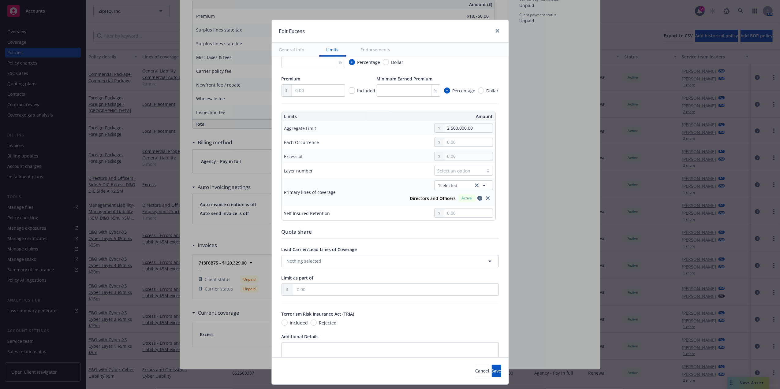
scroll to position [134, 0]
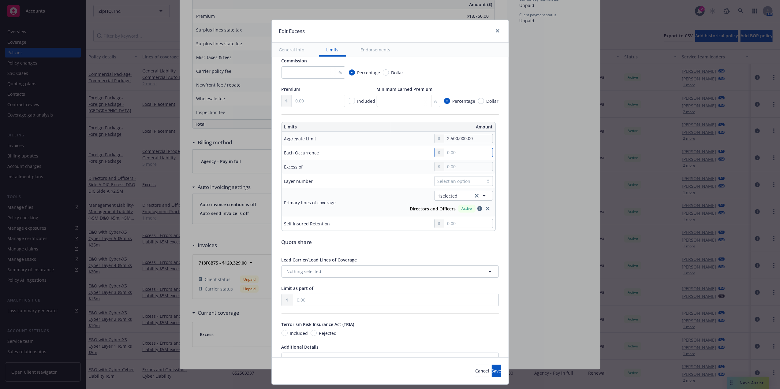
click at [471, 152] on input "text" at bounding box center [469, 152] width 48 height 9
click at [471, 141] on input "2,500,000.00" at bounding box center [469, 138] width 48 height 9
click at [463, 151] on input "text" at bounding box center [469, 152] width 48 height 9
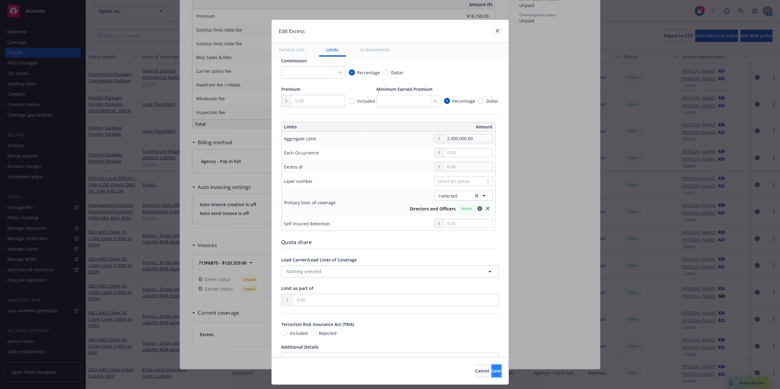
click at [492, 366] on button "Save" at bounding box center [496, 371] width 9 height 12
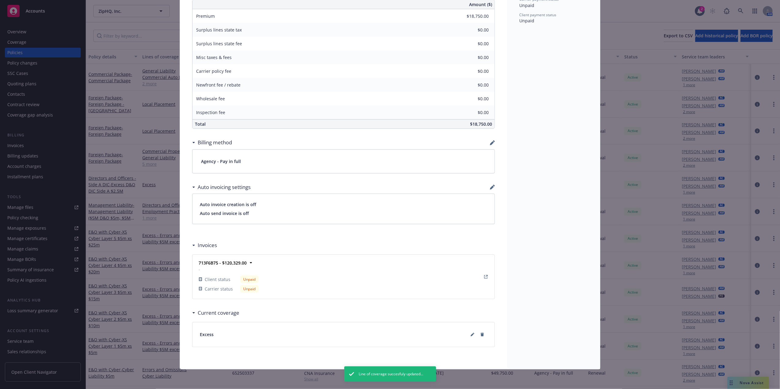
drag, startPoint x: 698, startPoint y: 189, endPoint x: 691, endPoint y: 182, distance: 9.3
click at [695, 187] on div "Policy Directors and Officers - Side A DIC - Excess D&O DIC Side A $2.5M Add in…" at bounding box center [390, 194] width 780 height 389
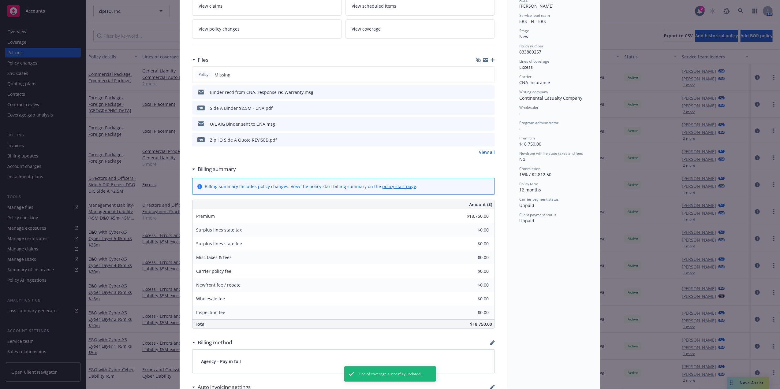
scroll to position [0, 0]
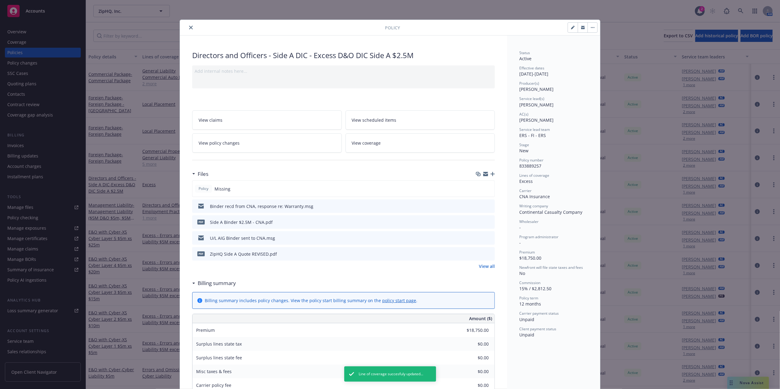
click at [189, 28] on icon "close" at bounding box center [191, 28] width 4 height 4
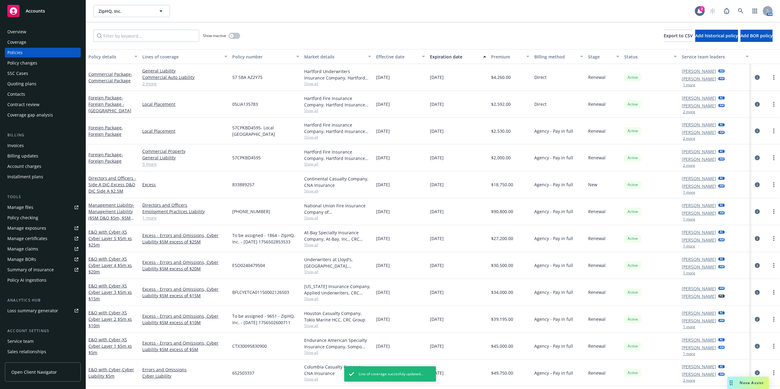
click at [32, 147] on div "Invoices" at bounding box center [42, 146] width 71 height 10
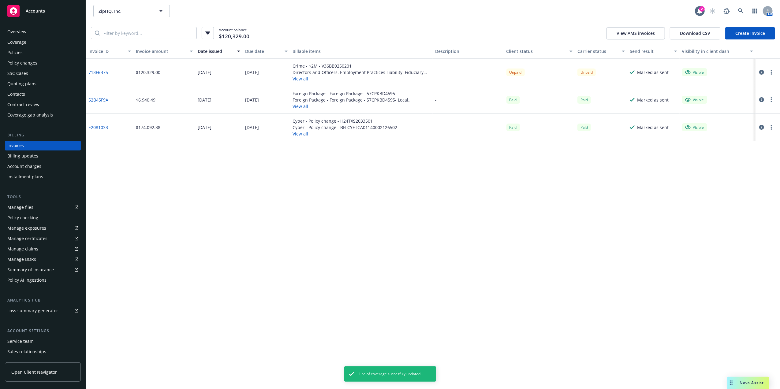
click at [770, 70] on button "button" at bounding box center [771, 72] width 7 height 7
click at [718, 168] on link "Void" at bounding box center [736, 170] width 78 height 12
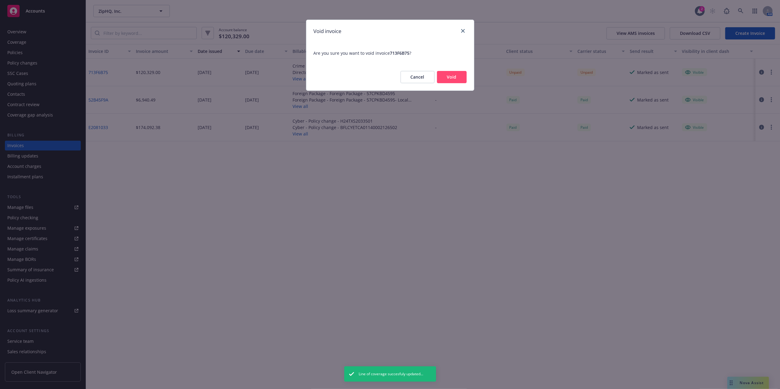
click at [460, 77] on button "Void" at bounding box center [452, 77] width 30 height 12
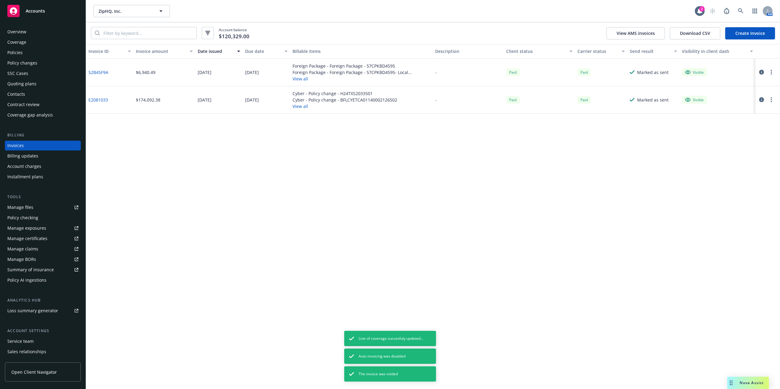
click at [49, 144] on div "Invoices" at bounding box center [42, 146] width 71 height 10
click at [26, 28] on div "Overview" at bounding box center [16, 32] width 19 height 10
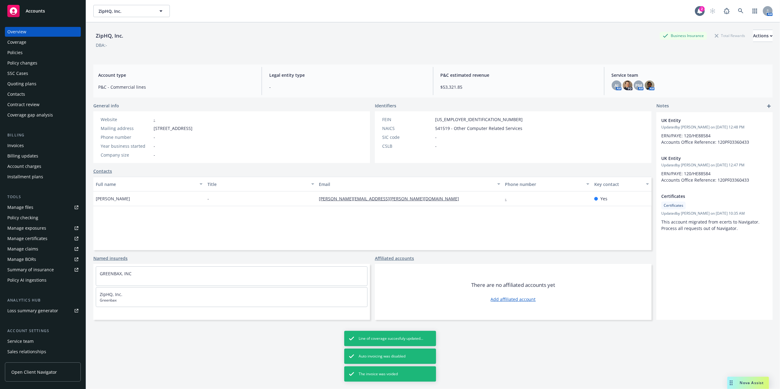
click at [15, 147] on div "Invoices" at bounding box center [15, 146] width 17 height 10
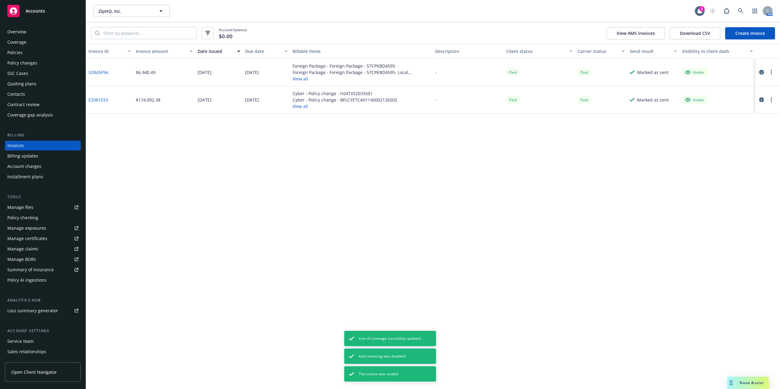
click at [741, 30] on link "Create Invoice" at bounding box center [751, 33] width 50 height 12
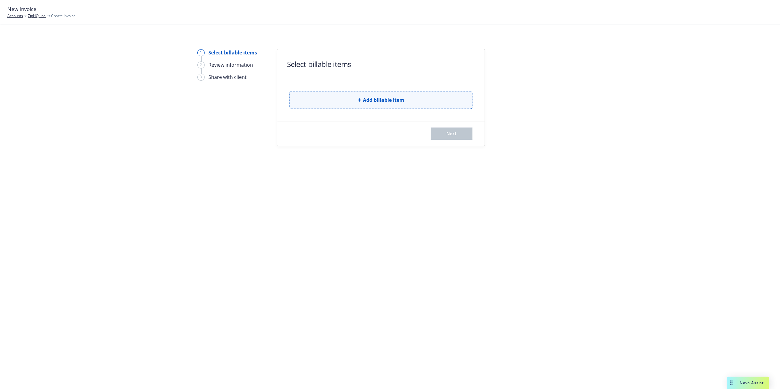
click at [392, 99] on span "Add billable item" at bounding box center [383, 99] width 41 height 7
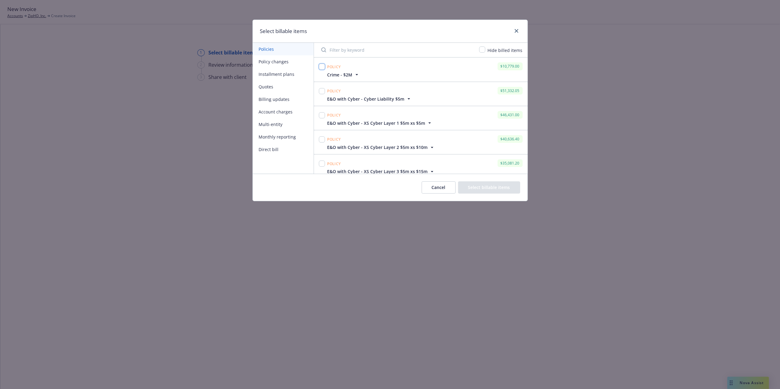
click at [320, 65] on input "checkbox" at bounding box center [322, 67] width 6 height 6
checkbox input "true"
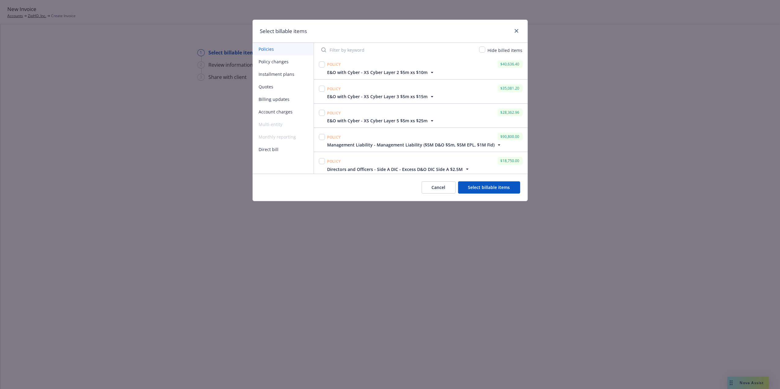
scroll to position [81, 0]
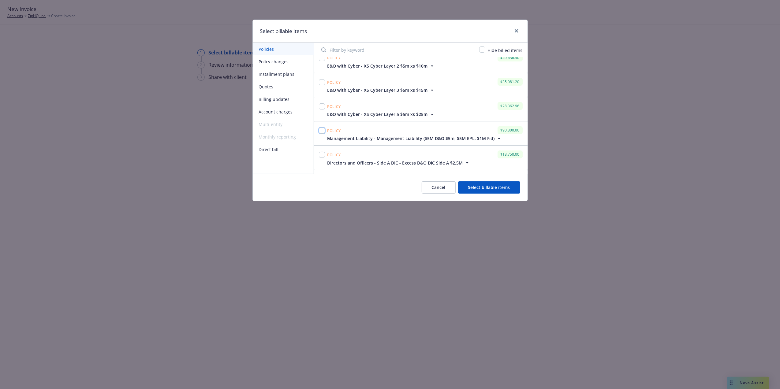
click at [323, 131] on input "checkbox" at bounding box center [322, 131] width 6 height 6
checkbox input "true"
drag, startPoint x: 321, startPoint y: 155, endPoint x: 327, endPoint y: 156, distance: 5.5
click at [321, 156] on input "checkbox" at bounding box center [322, 155] width 6 height 6
checkbox input "true"
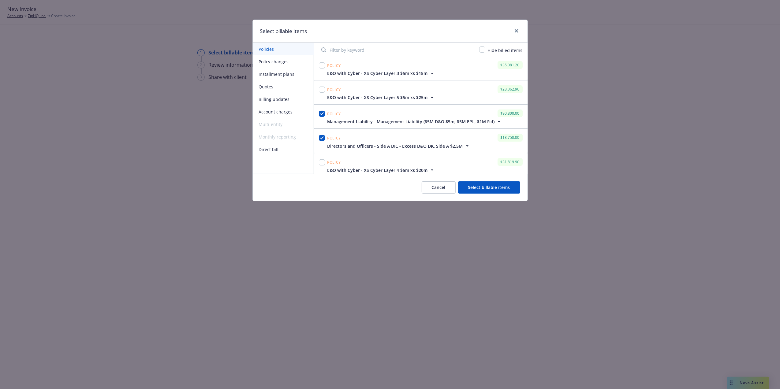
scroll to position [114, 0]
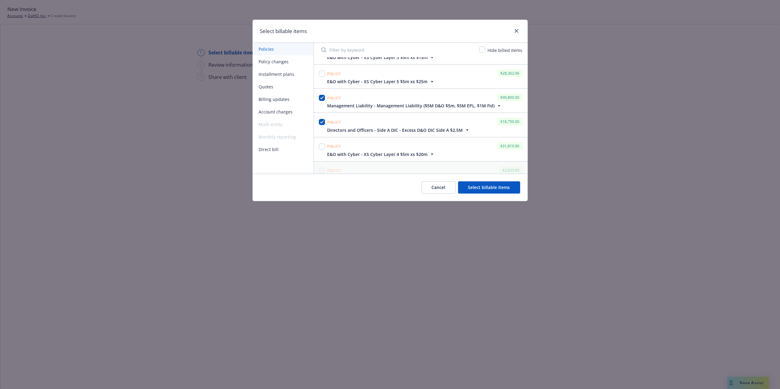
click at [437, 106] on span "Management Liability - Management Liability ($5M D&O $5m, $5M EPL, $1M Fid)" at bounding box center [411, 106] width 167 height 6
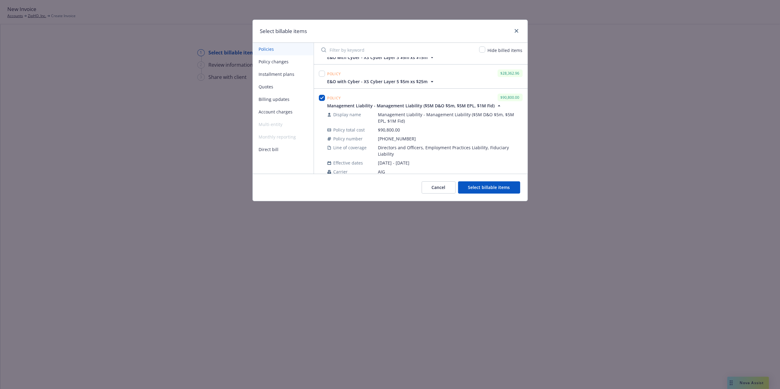
click at [437, 106] on span "Management Liability - Management Liability ($5M D&O $5m, $5M EPL, $1M Fid)" at bounding box center [411, 106] width 167 height 6
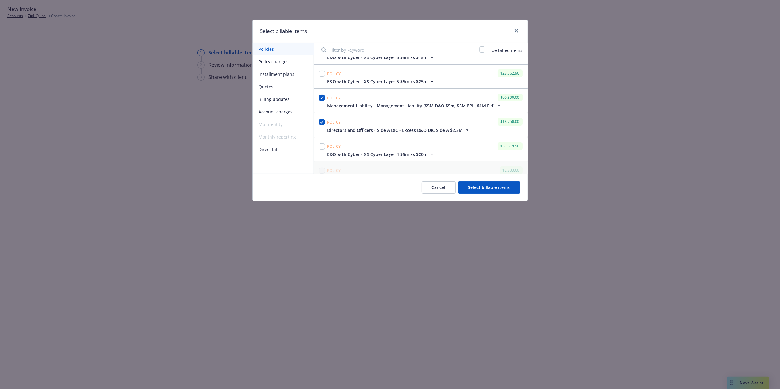
click at [433, 131] on span "Directors and Officers - Side A DIC - Excess D&O DIC Side A $2.5M" at bounding box center [396, 130] width 136 height 6
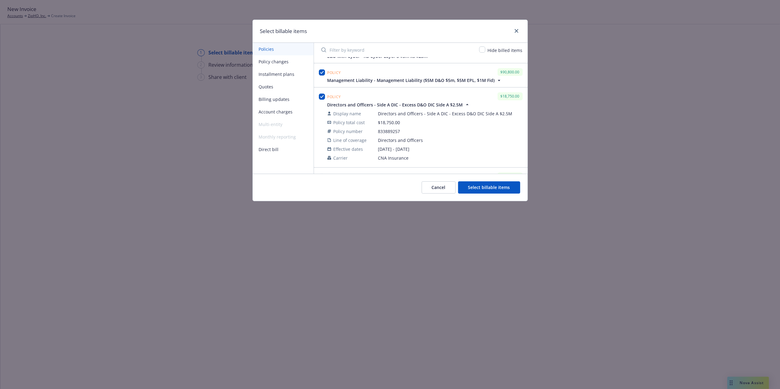
scroll to position [147, 0]
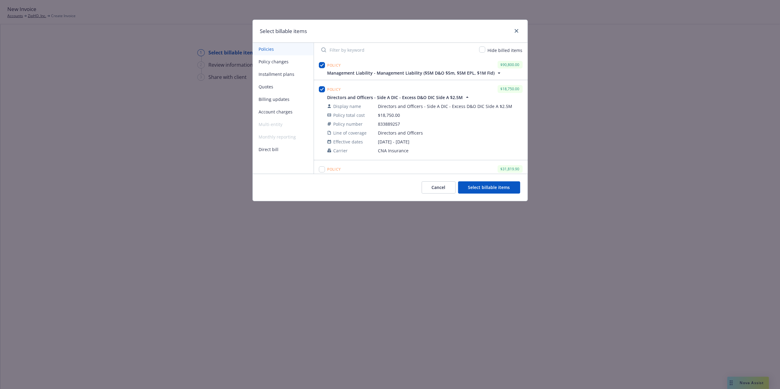
click at [489, 188] on button "Select billable items" at bounding box center [489, 188] width 62 height 12
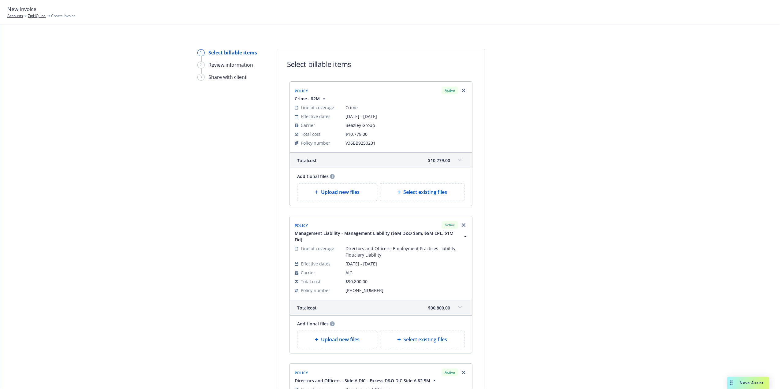
scroll to position [199, 0]
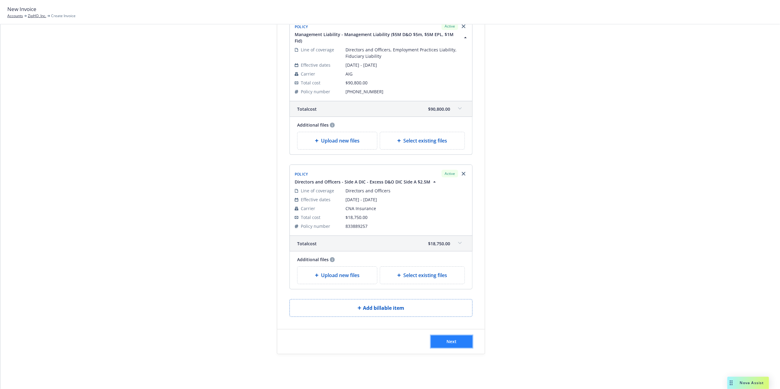
click at [448, 339] on span "Next" at bounding box center [452, 342] width 10 height 6
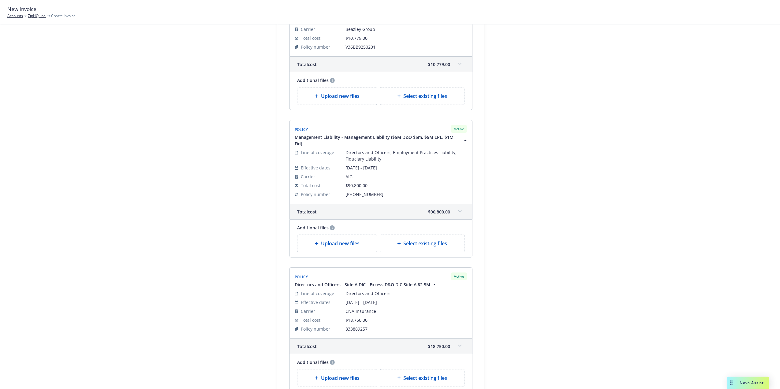
scroll to position [0, 0]
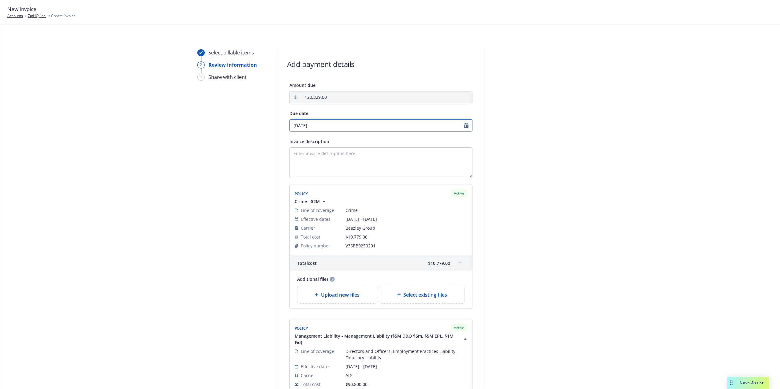
select select "October"
select select "2025"
click at [460, 123] on input "10/03/2025" at bounding box center [381, 125] width 183 height 12
click at [321, 157] on span "1" at bounding box center [323, 158] width 9 height 8
type input "10/01/2025"
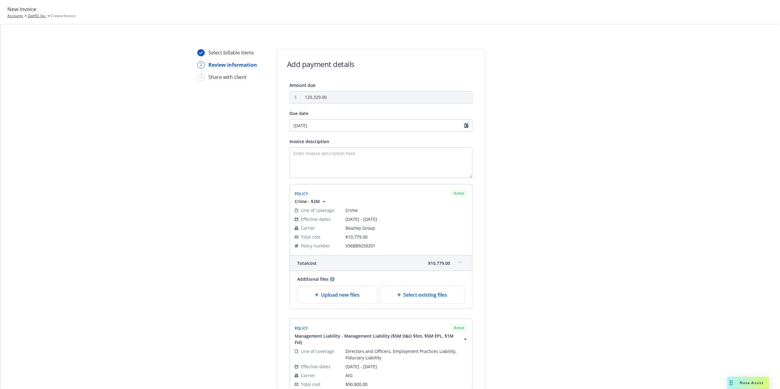
click at [655, 106] on div "Select billable items 2 Review information 3 Share with client Add payment deta…" at bounding box center [390, 339] width 765 height 580
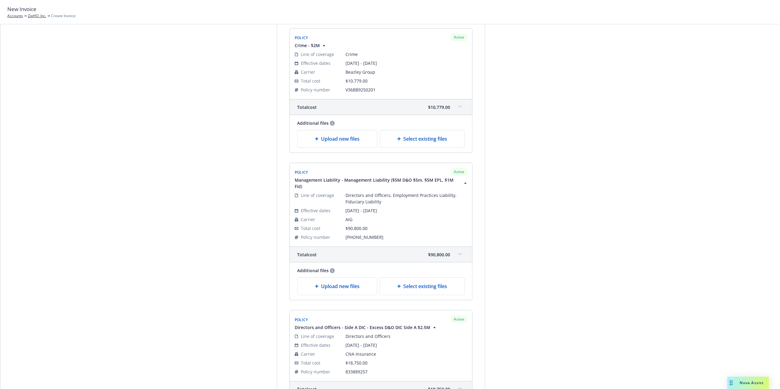
scroll to position [275, 0]
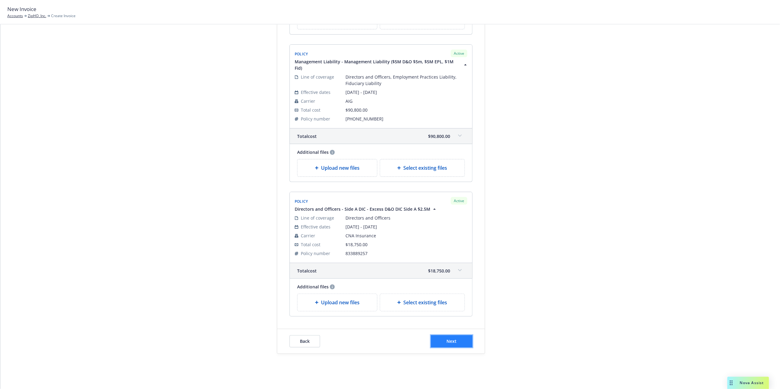
click at [459, 341] on button "Next" at bounding box center [452, 342] width 42 height 12
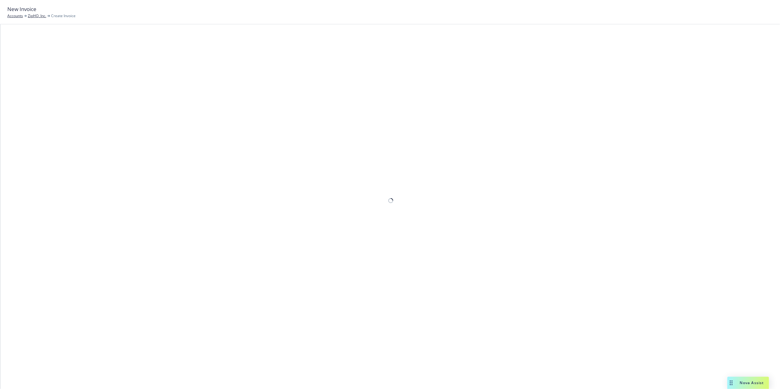
scroll to position [44, 0]
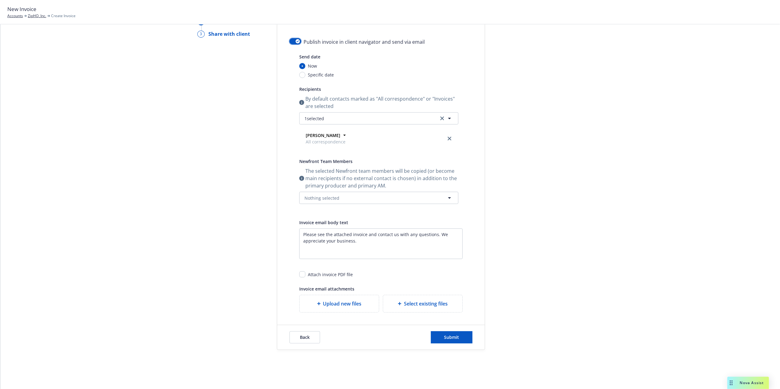
click at [291, 41] on button "button" at bounding box center [296, 41] width 12 height 6
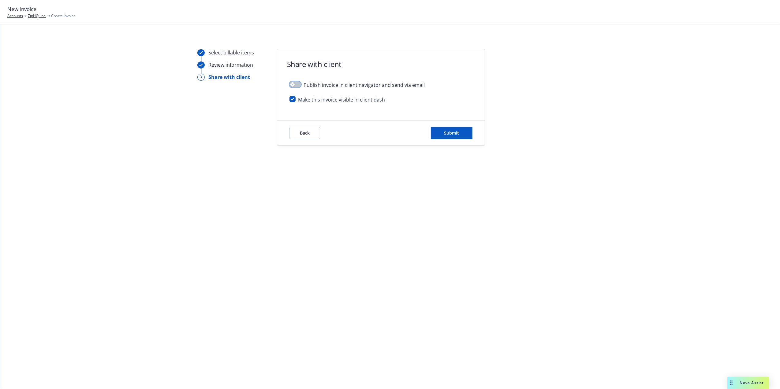
scroll to position [0, 0]
click at [445, 131] on span "Submit" at bounding box center [452, 133] width 15 height 6
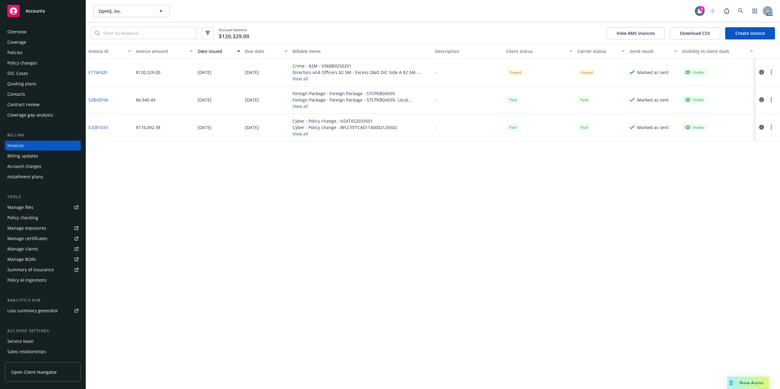
click at [96, 72] on link "E774F42F" at bounding box center [97, 72] width 19 height 6
click at [36, 54] on div "Policies" at bounding box center [42, 53] width 71 height 10
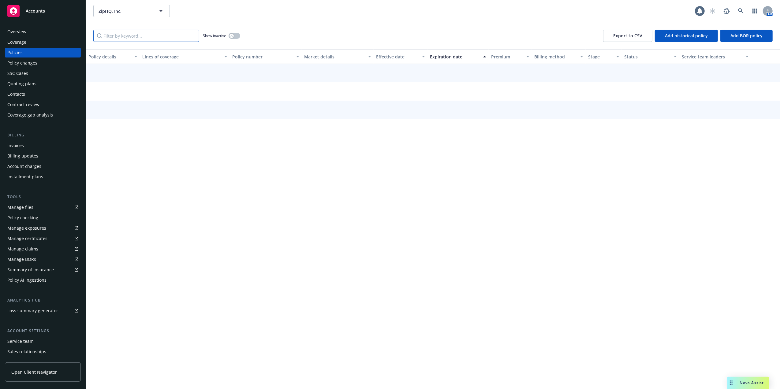
drag, startPoint x: 139, startPoint y: 38, endPoint x: 156, endPoint y: 34, distance: 18.0
click at [138, 38] on input "Filter by keyword..." at bounding box center [146, 36] width 106 height 12
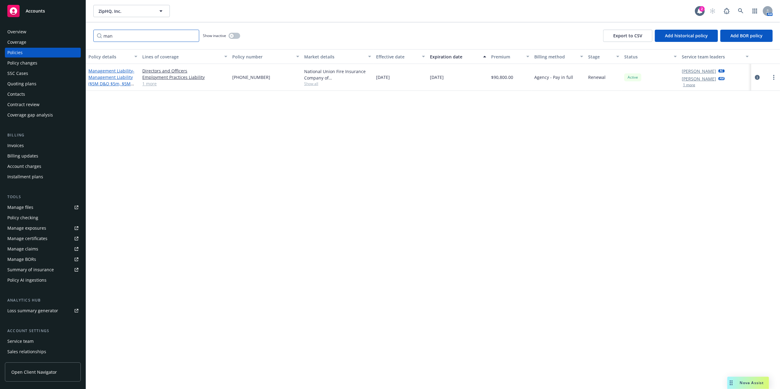
type input "man"
click at [98, 80] on span "- Management Liability ($5M D&O $5m, $5M EPL, $1M Fid)" at bounding box center [111, 80] width 46 height 25
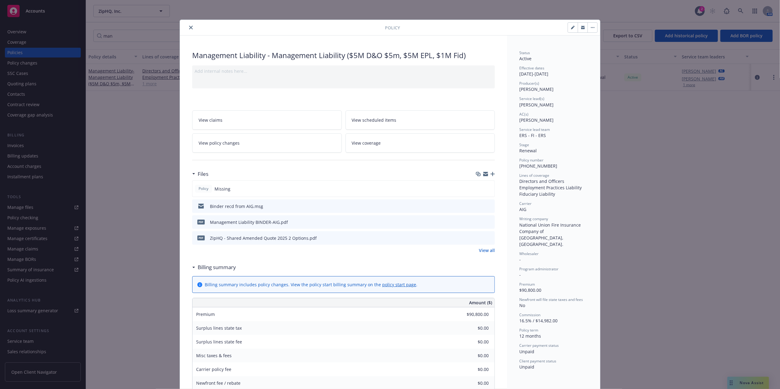
click at [486, 221] on icon "preview file" at bounding box center [489, 222] width 6 height 4
click at [487, 206] on icon "preview file" at bounding box center [489, 206] width 6 height 4
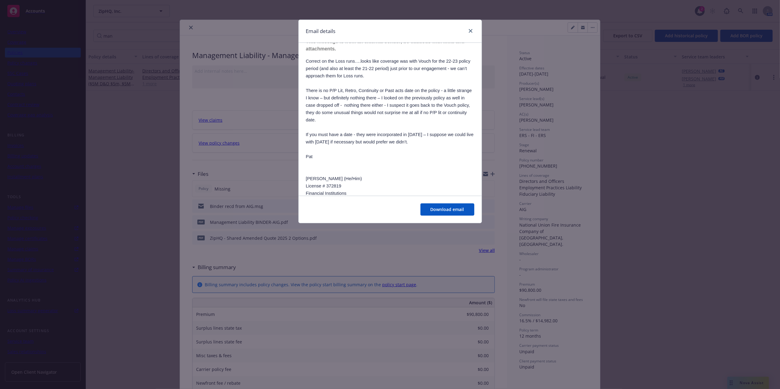
scroll to position [337, 0]
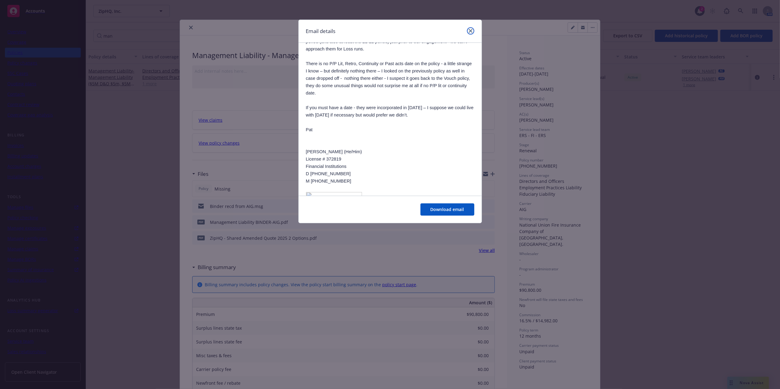
click at [470, 31] on icon "close" at bounding box center [471, 31] width 4 height 4
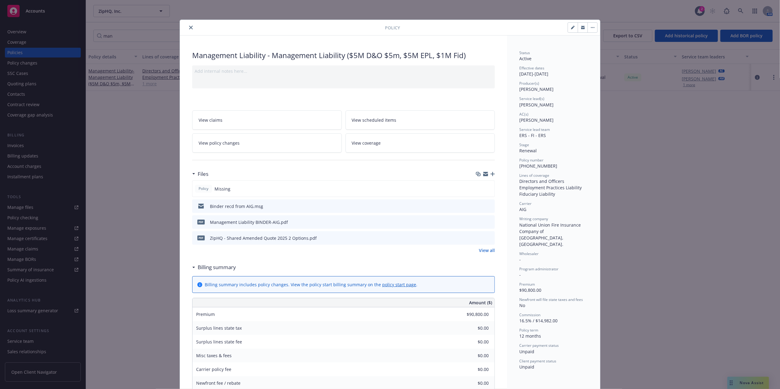
click at [189, 26] on icon "close" at bounding box center [191, 28] width 4 height 4
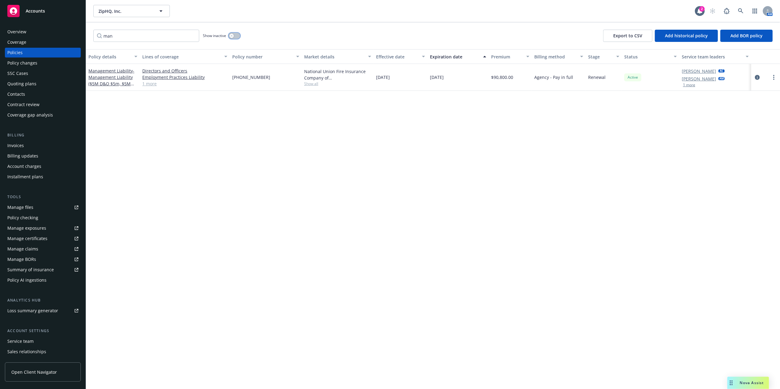
click at [237, 37] on button "button" at bounding box center [235, 36] width 12 height 6
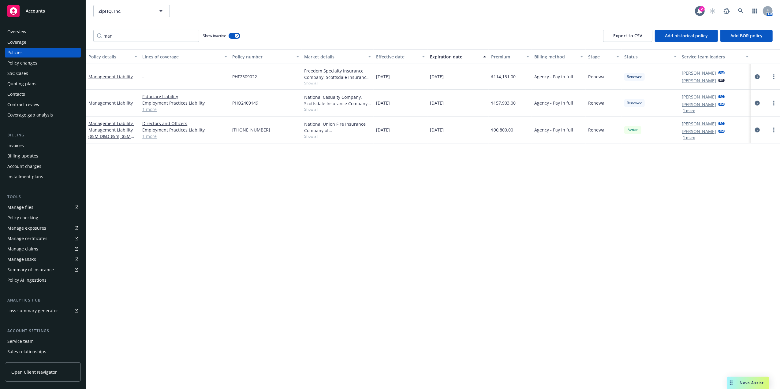
click at [452, 59] on div "Expiration date" at bounding box center [455, 57] width 50 height 6
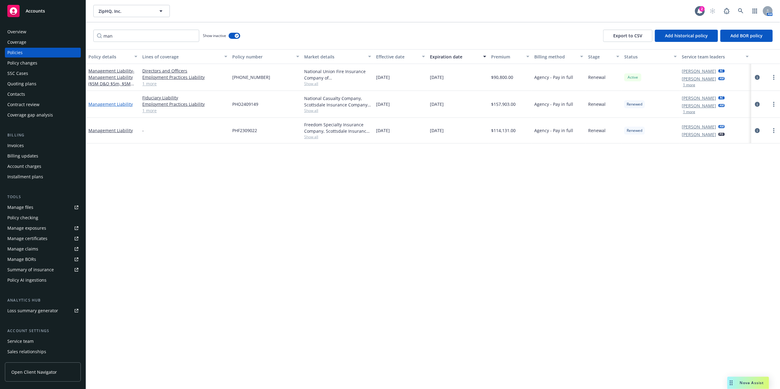
click at [112, 103] on link "Management Liability" at bounding box center [110, 104] width 44 height 6
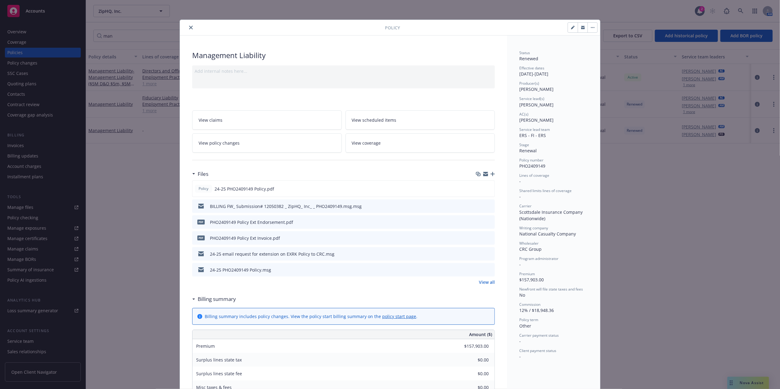
click at [189, 26] on icon "close" at bounding box center [191, 28] width 4 height 4
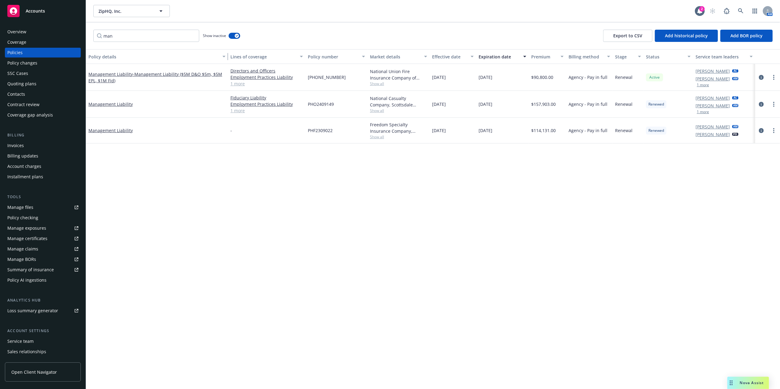
drag, startPoint x: 137, startPoint y: 56, endPoint x: 244, endPoint y: 58, distance: 107.2
click at [244, 58] on div "Policy details Lines of coverage Policy number Market details Effective date Ex…" at bounding box center [433, 56] width 694 height 15
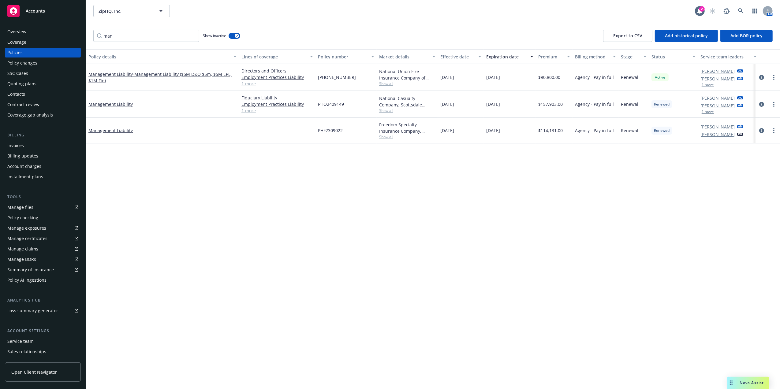
drag, startPoint x: 231, startPoint y: 215, endPoint x: 125, endPoint y: 119, distance: 142.6
click at [231, 212] on div "Policy details Lines of coverage Policy number Market details Effective date Ex…" at bounding box center [433, 219] width 694 height 340
click at [33, 51] on div "Policies" at bounding box center [42, 53] width 71 height 10
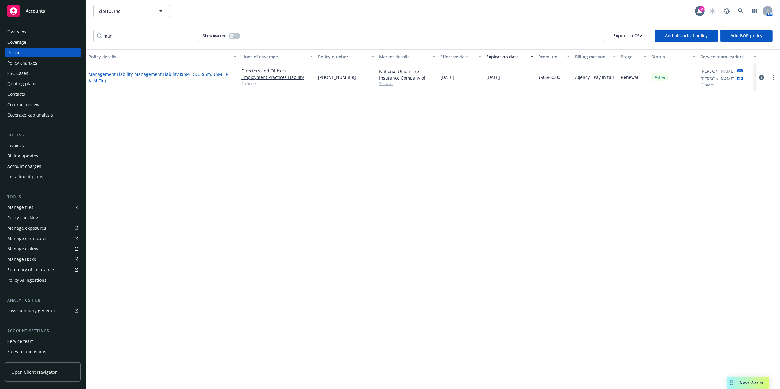
click at [167, 73] on span "- Management Liability ($5M D&O $5m, $5M EPL, $1M Fid)" at bounding box center [159, 77] width 143 height 12
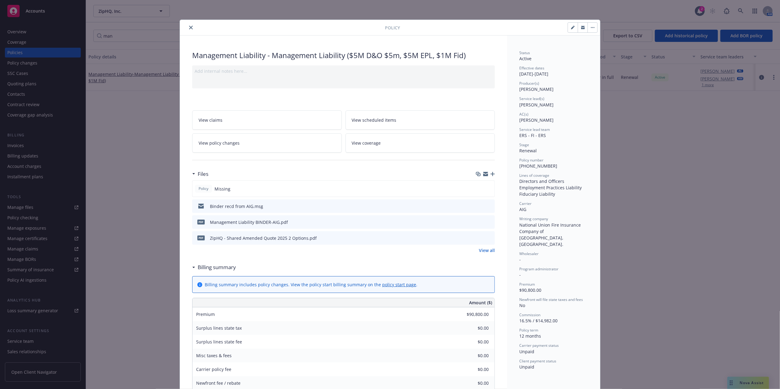
scroll to position [18, 0]
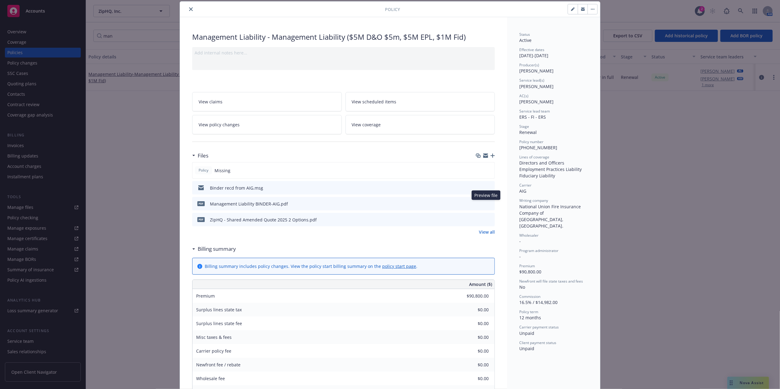
click at [487, 204] on icon "preview file" at bounding box center [489, 203] width 6 height 4
click at [189, 9] on icon "close" at bounding box center [191, 9] width 4 height 4
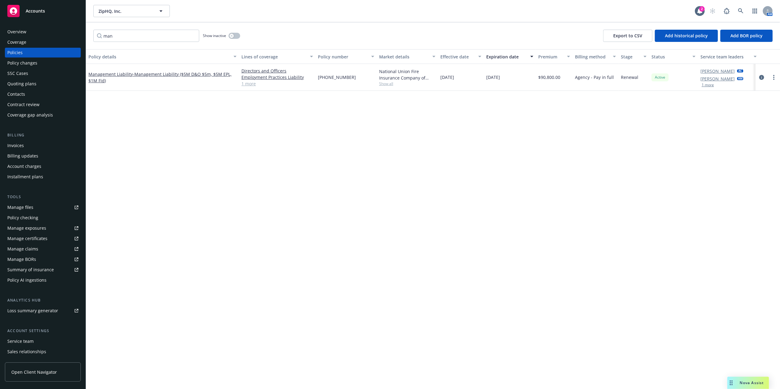
click at [37, 34] on div "Overview" at bounding box center [42, 32] width 71 height 10
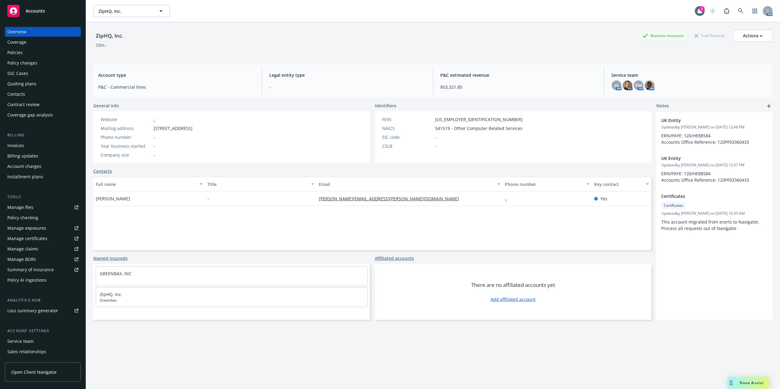
click at [32, 51] on div "Policies" at bounding box center [42, 53] width 71 height 10
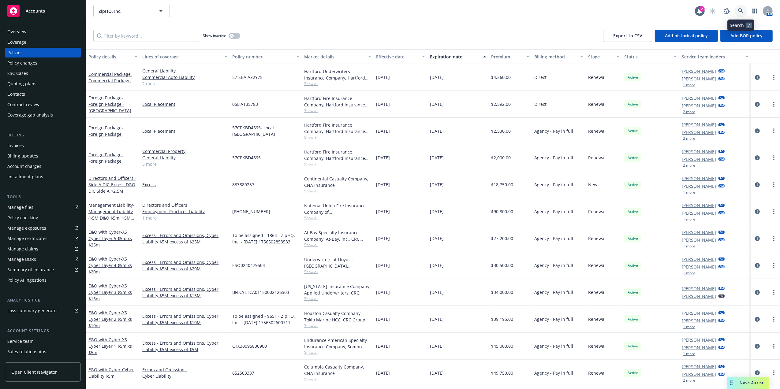
click at [742, 10] on icon at bounding box center [741, 11] width 6 height 6
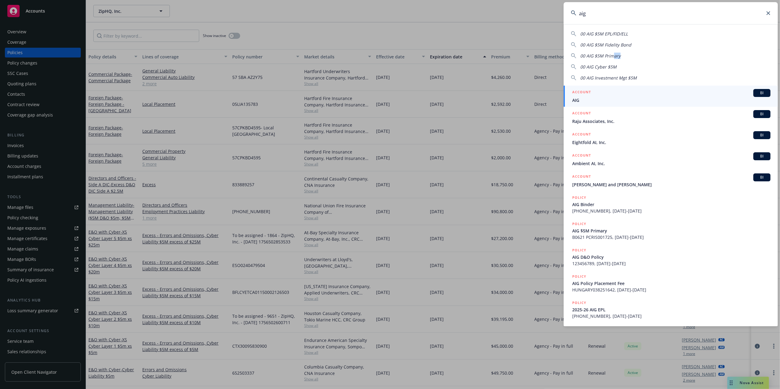
drag, startPoint x: 612, startPoint y: 53, endPoint x: 659, endPoint y: 57, distance: 47.0
click at [659, 57] on div "00 AIG $5M Primary" at bounding box center [671, 56] width 200 height 6
type input "00 AIG $5M Primary"
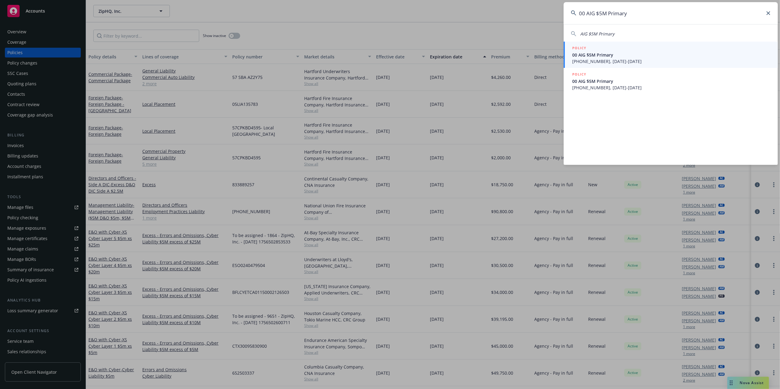
click at [628, 54] on span "00 AIG $5M Primary" at bounding box center [671, 55] width 198 height 6
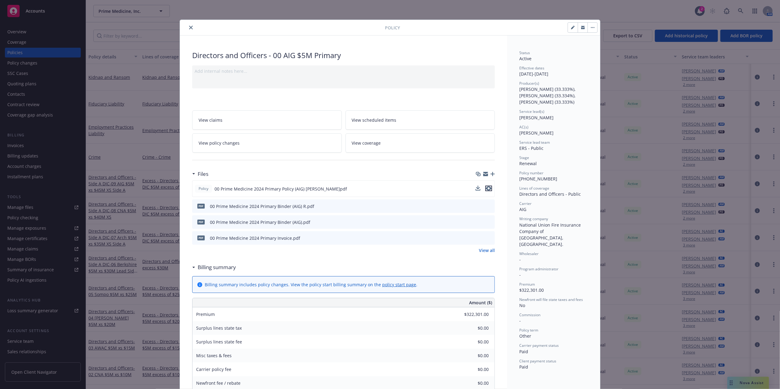
click at [486, 188] on icon "preview file" at bounding box center [489, 188] width 6 height 4
click at [189, 26] on icon "close" at bounding box center [191, 28] width 4 height 4
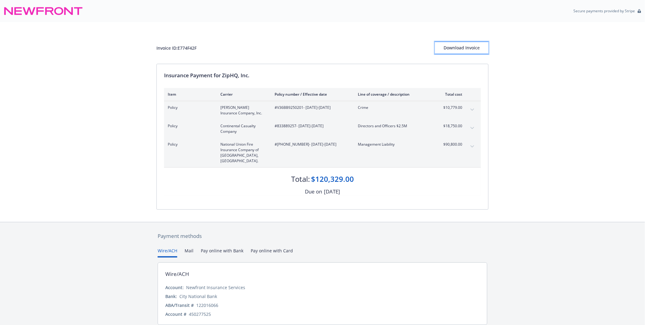
click at [464, 47] on div "Download Invoice" at bounding box center [462, 48] width 54 height 12
click at [458, 47] on div "Download Invoice" at bounding box center [462, 48] width 54 height 12
